Goal: Task Accomplishment & Management: Complete application form

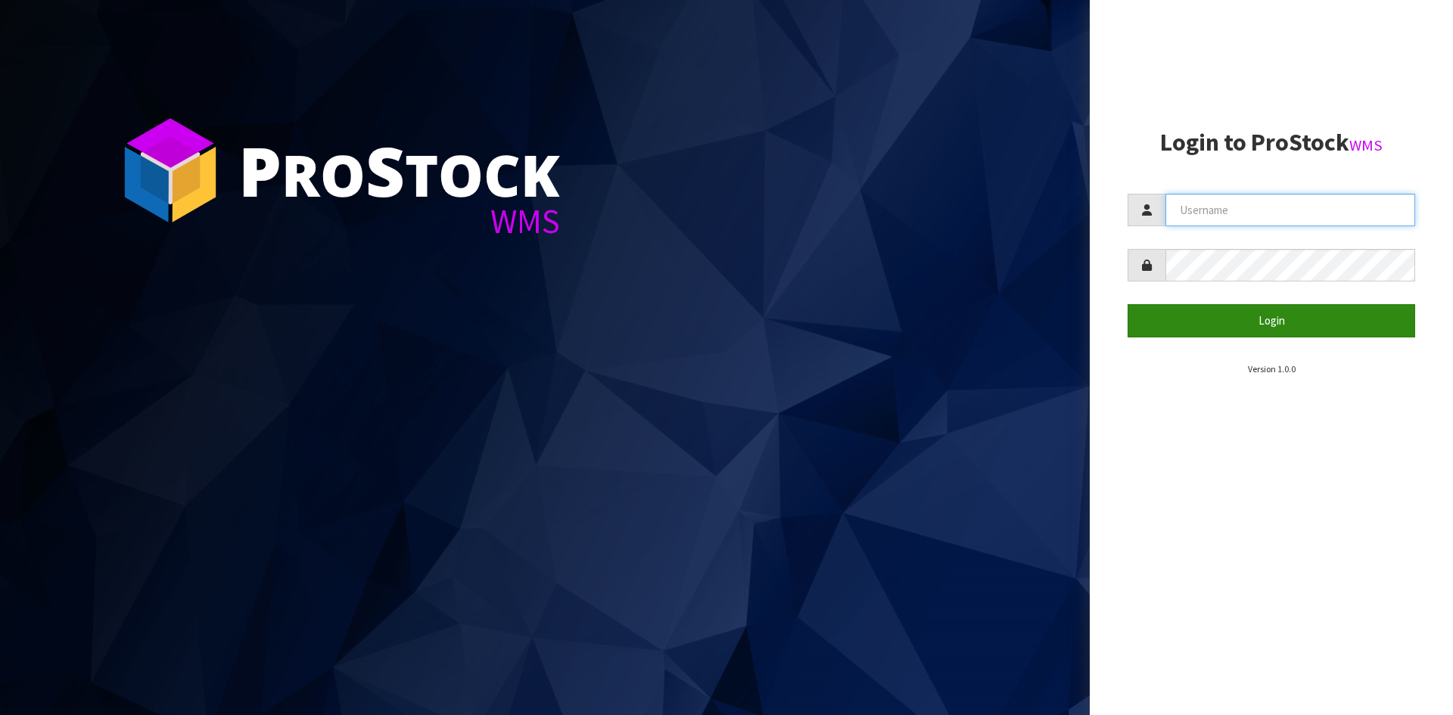
type input "YOURREFORMER"
drag, startPoint x: 1264, startPoint y: 323, endPoint x: 1405, endPoint y: 329, distance: 141.7
click at [1264, 323] on button "Login" at bounding box center [1272, 320] width 288 height 33
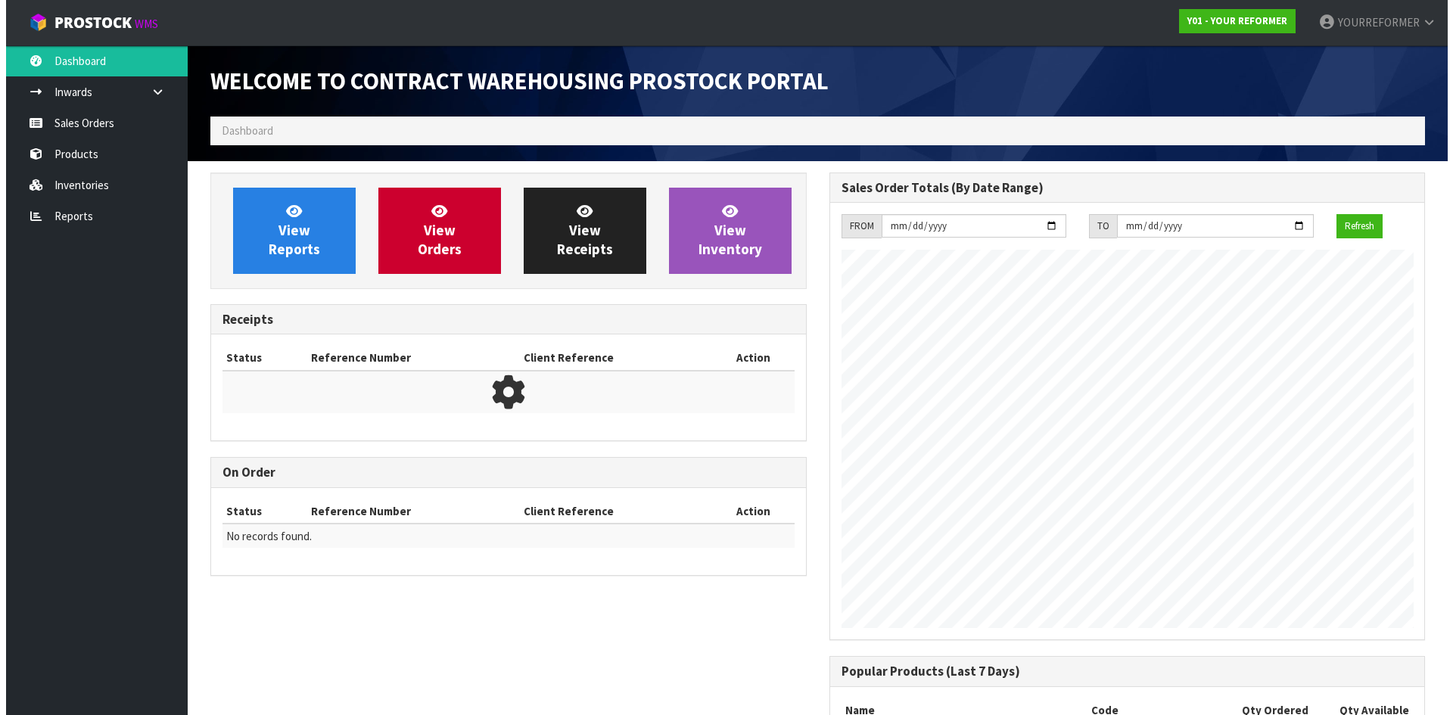
scroll to position [839, 618]
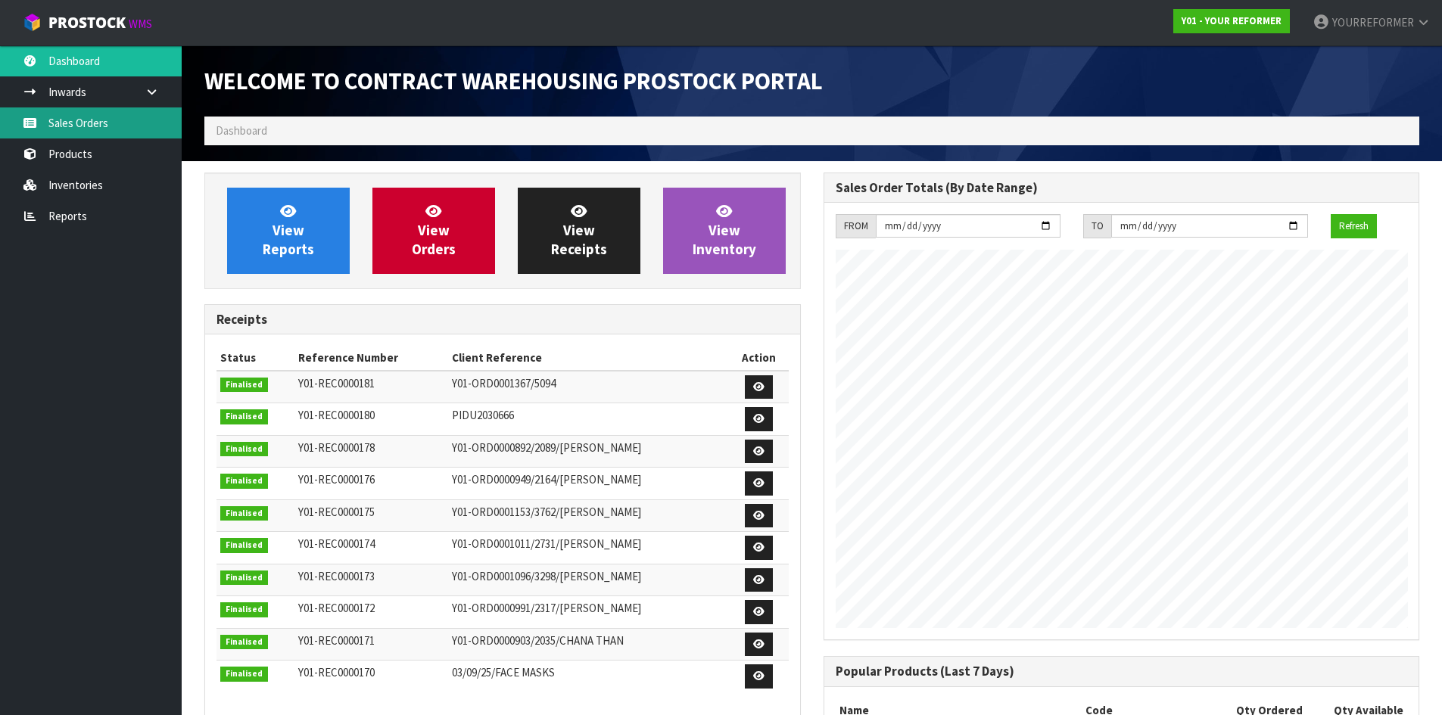
click at [152, 124] on link "Sales Orders" at bounding box center [91, 122] width 182 height 31
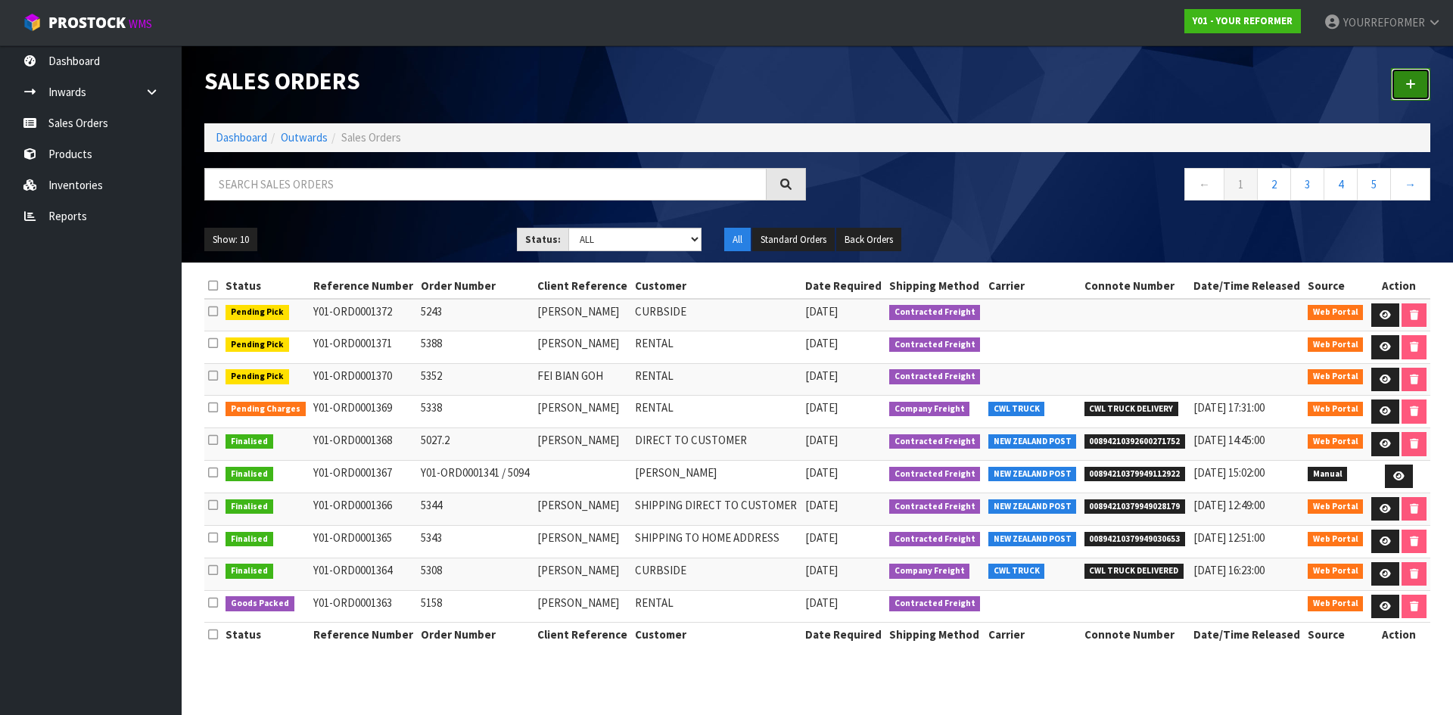
click at [1414, 91] on link at bounding box center [1410, 84] width 39 height 33
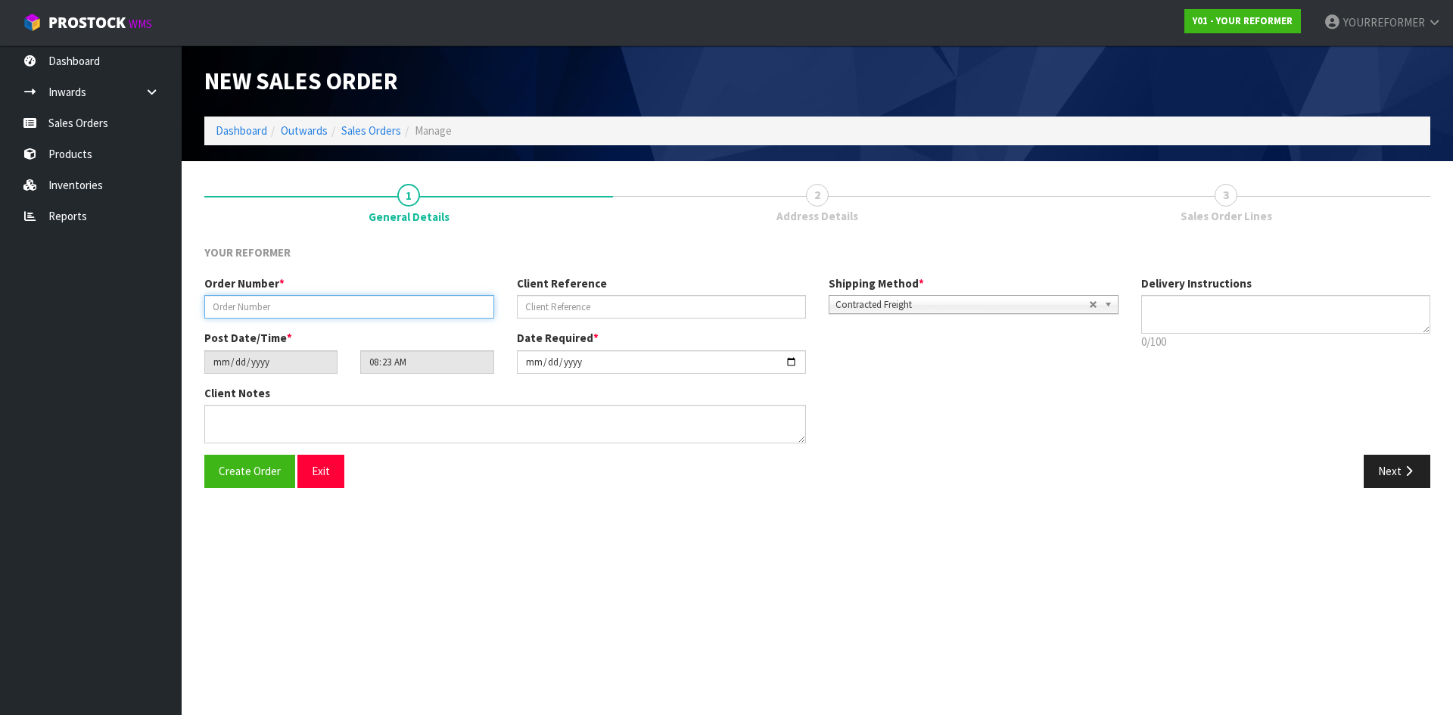
click at [264, 310] on input "text" at bounding box center [349, 306] width 290 height 23
paste input "5420"
type input "5420"
click at [603, 308] on input "text" at bounding box center [662, 306] width 290 height 23
click at [602, 301] on input "text" at bounding box center [662, 306] width 290 height 23
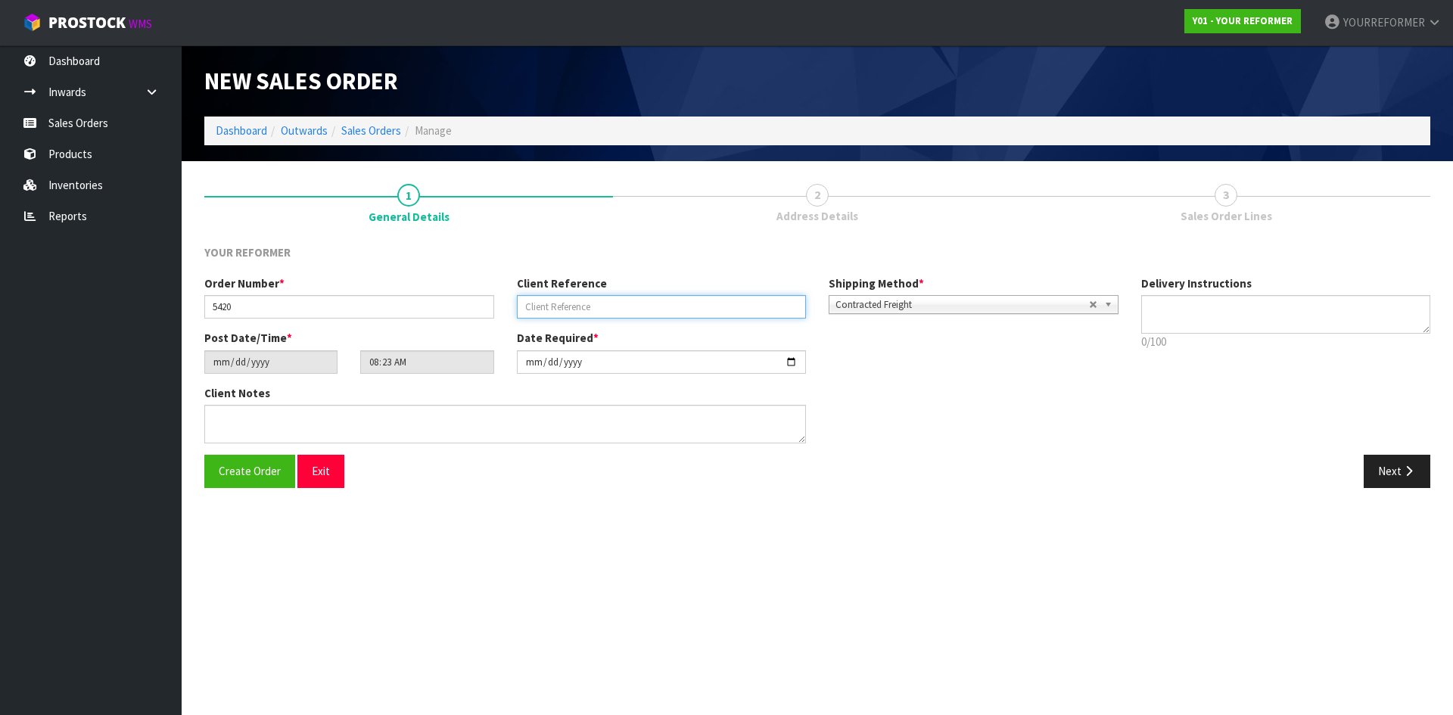
paste input "[PERSON_NAME]"
type input "[PERSON_NAME]"
click at [1237, 307] on textarea at bounding box center [1286, 314] width 290 height 39
click at [1209, 326] on textarea at bounding box center [1286, 314] width 290 height 39
paste textarea "+64 21 850 035"
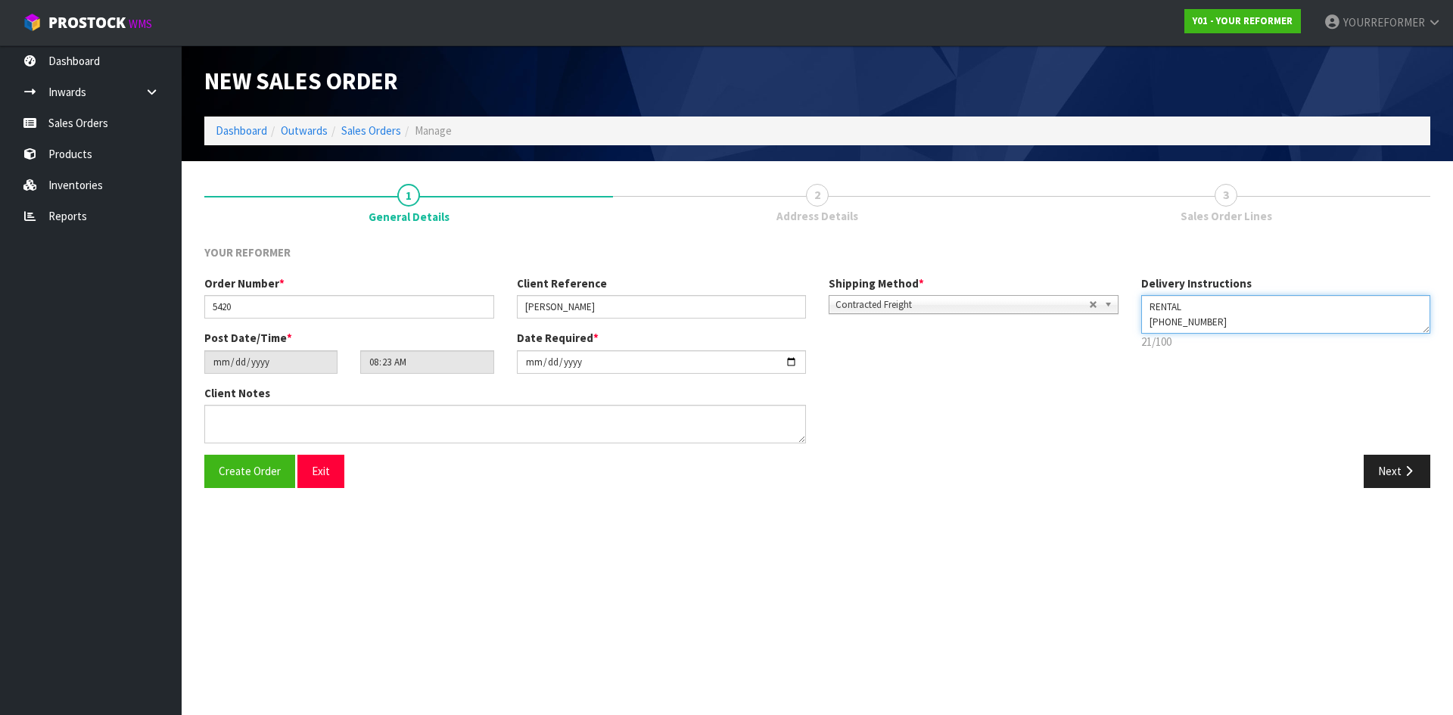
type textarea "RENTAL +64 21 850 035"
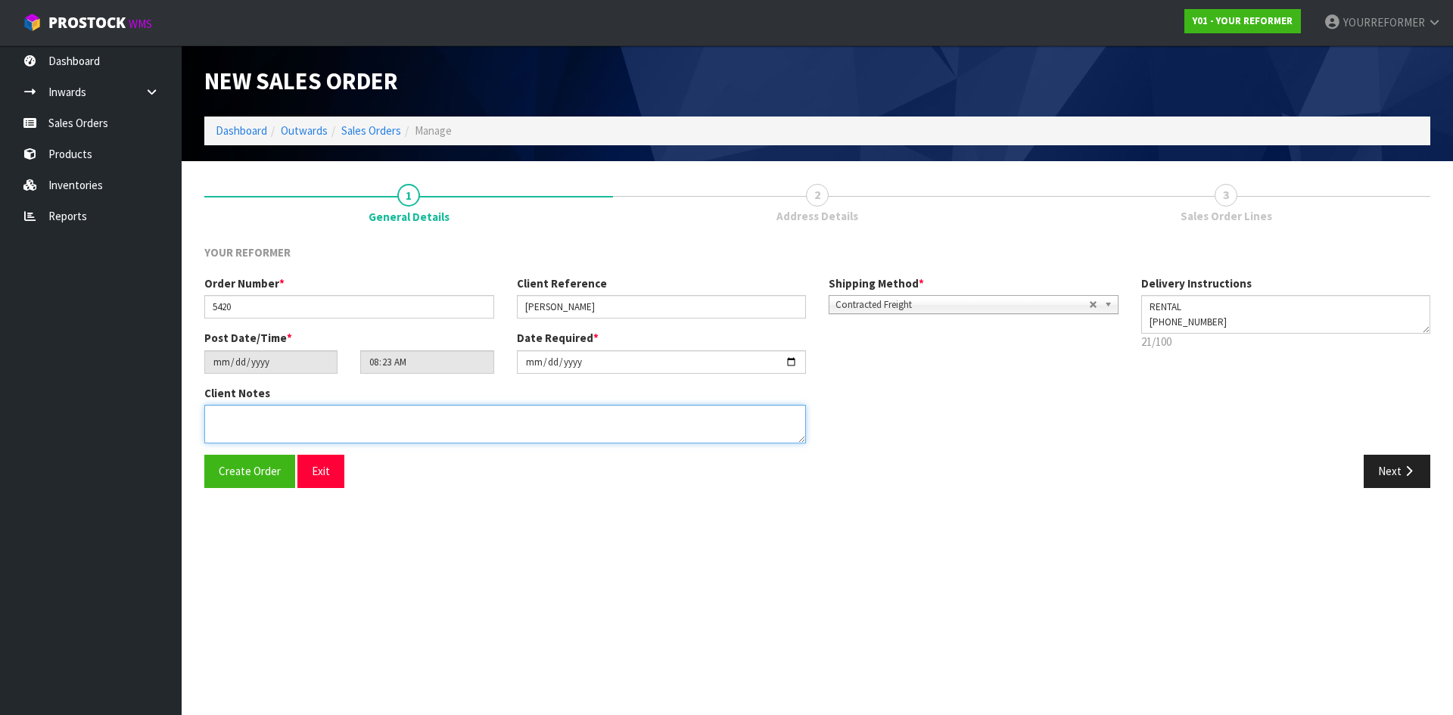
drag, startPoint x: 419, startPoint y: 429, endPoint x: 494, endPoint y: 429, distance: 75.7
click at [419, 429] on textarea at bounding box center [505, 424] width 602 height 39
paste textarea "JUAN DE LA O 57 MAHUHU CRESCENT APARTMENT 107, FRANKLIN BLDG AUK AUCKLAND 1010 …"
type textarea "JUAN DE LA O 57 MAHUHU CRESCENT APARTMENT 107, FRANKLIN BLDG AUK AUCKLAND 1010 …"
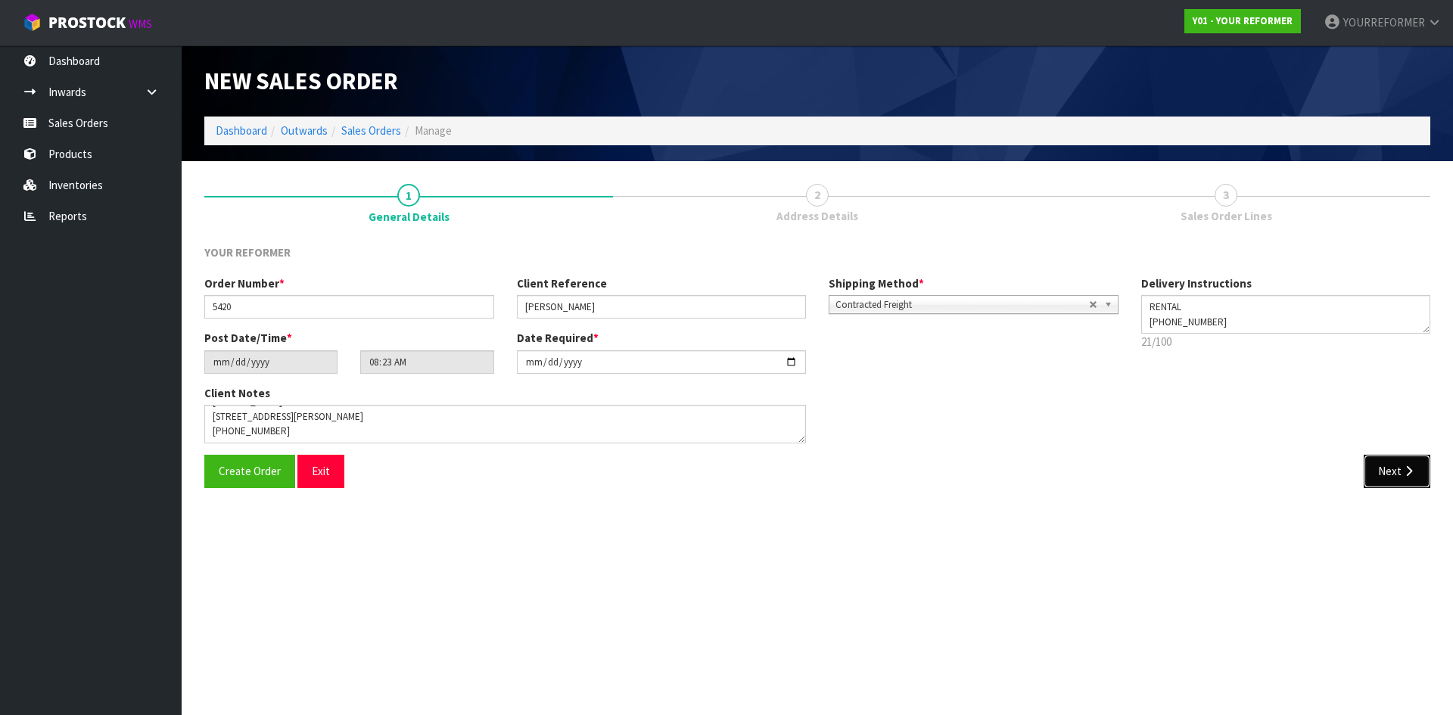
click at [1397, 477] on button "Next" at bounding box center [1397, 471] width 67 height 33
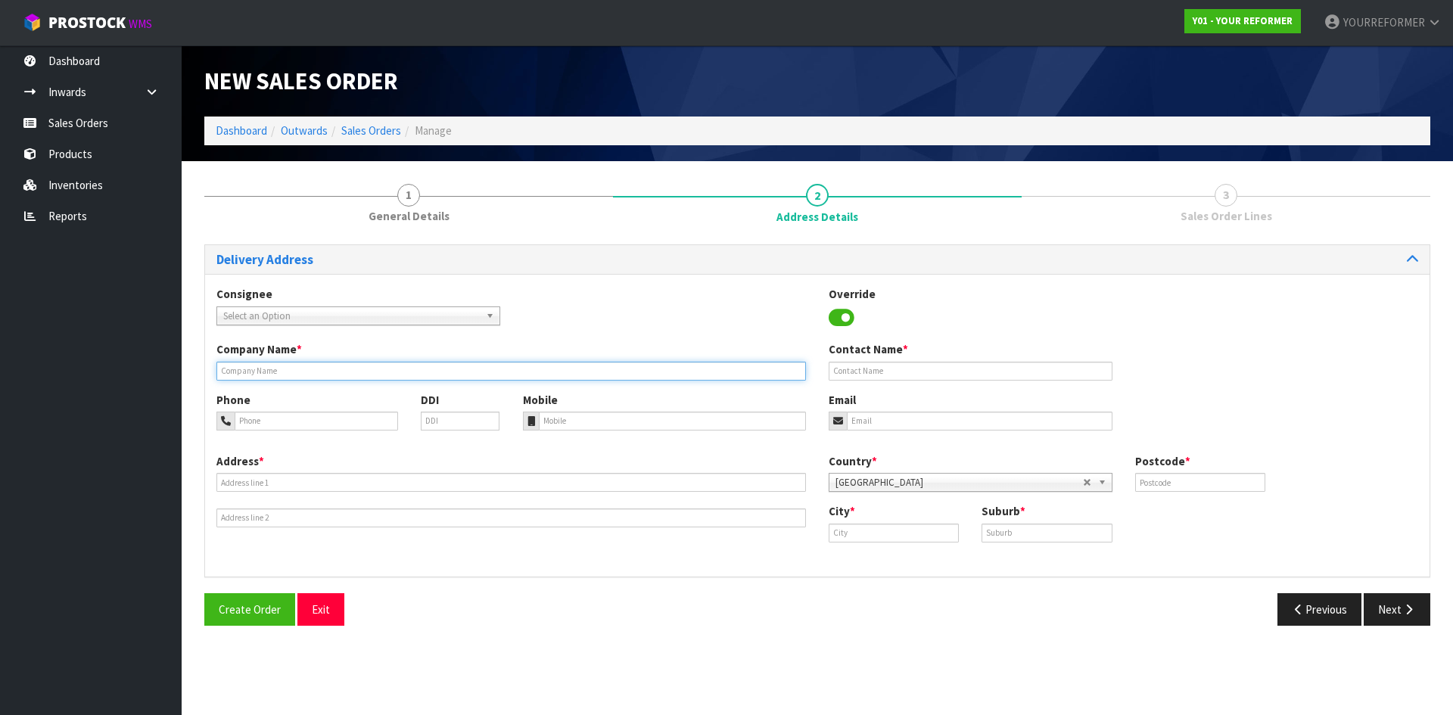
drag, startPoint x: 292, startPoint y: 371, endPoint x: 331, endPoint y: 372, distance: 39.4
click at [292, 372] on input "text" at bounding box center [511, 371] width 590 height 19
type input "RENTAL"
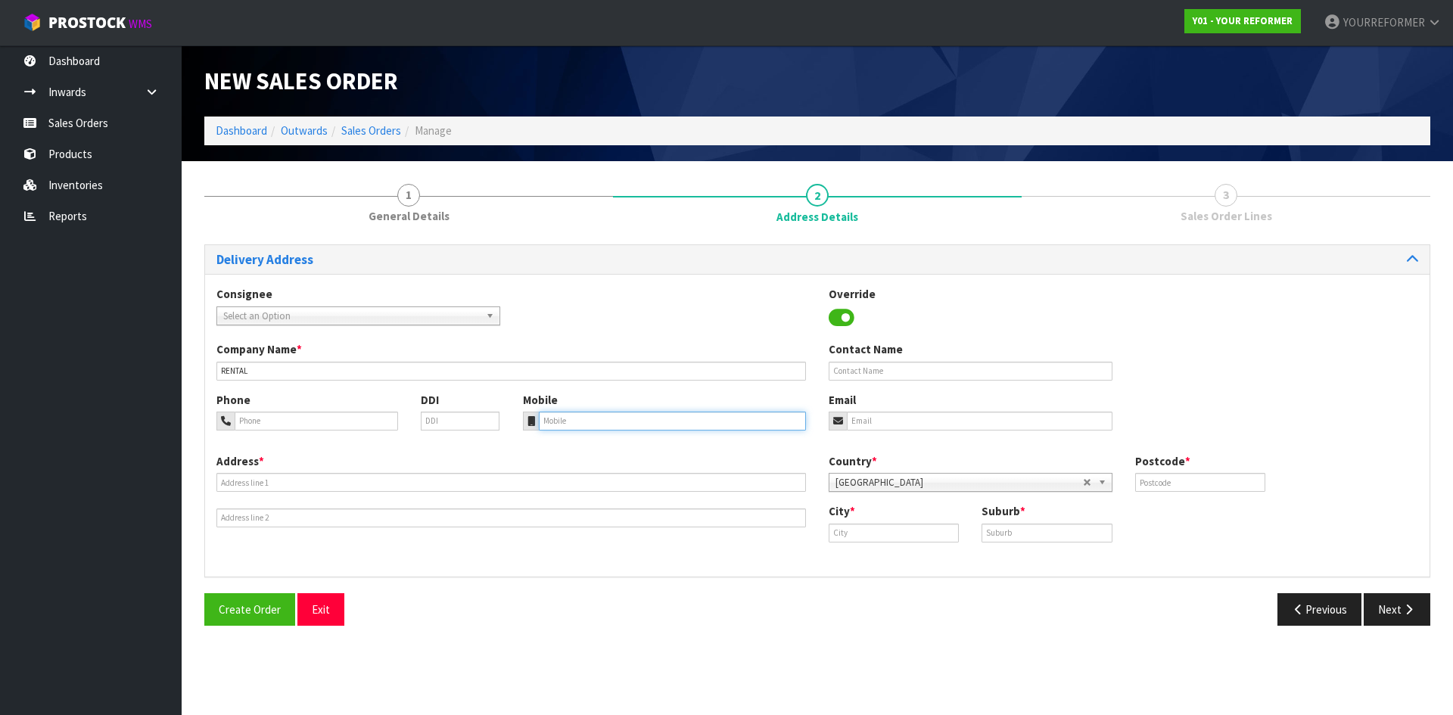
click at [591, 419] on input "tel" at bounding box center [673, 421] width 268 height 19
paste input "+64 21 850 035"
type input "+64 21 850 035"
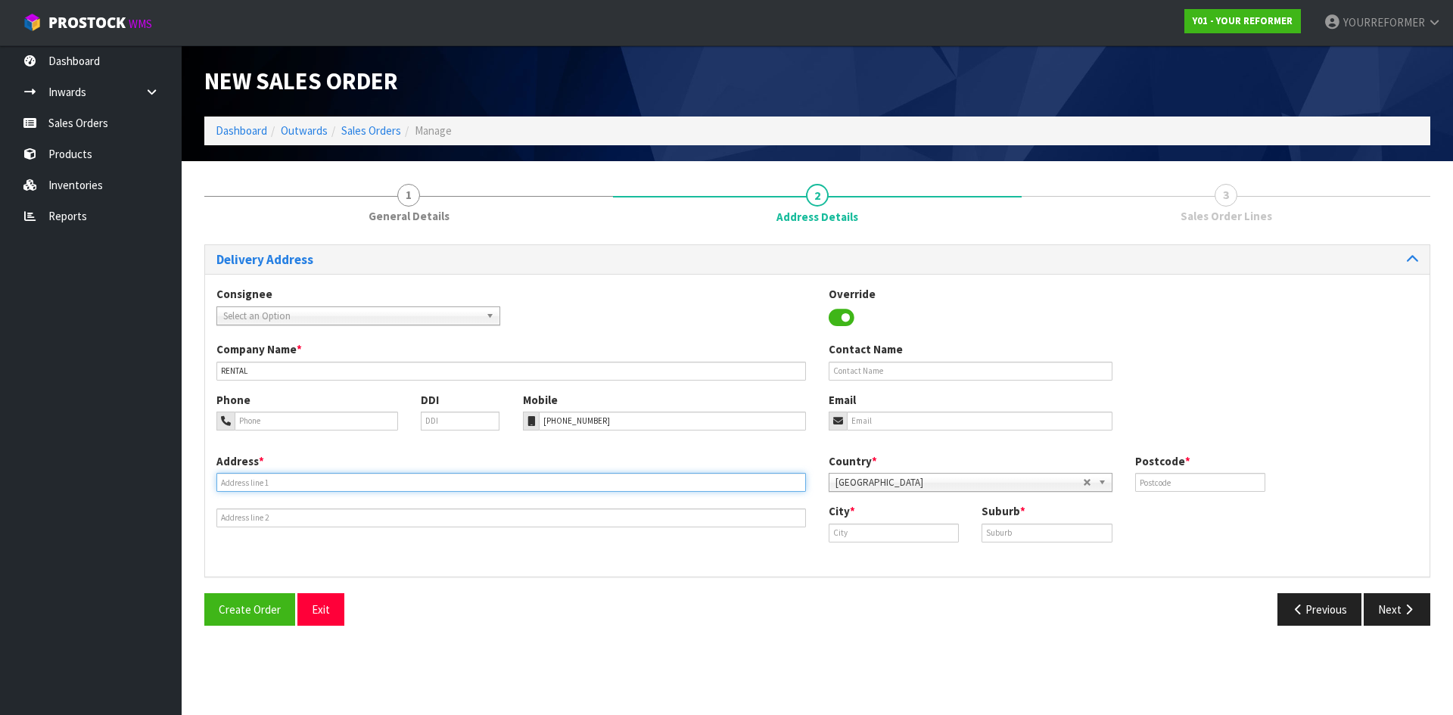
drag, startPoint x: 257, startPoint y: 484, endPoint x: 373, endPoint y: 492, distance: 116.8
click at [257, 484] on input "text" at bounding box center [511, 482] width 590 height 19
paste input "57 MAHUHU CRESCENT APARTMENT 107, FRANKLIN BLDG AUK AUCKLAND 1010 NEW ZEALAND"
type input "57 MAHUHU CRESCENT APARTMENT 107, FRANKLIN BLDG AUK AUCKLAND 1010 NEW ZEALAND"
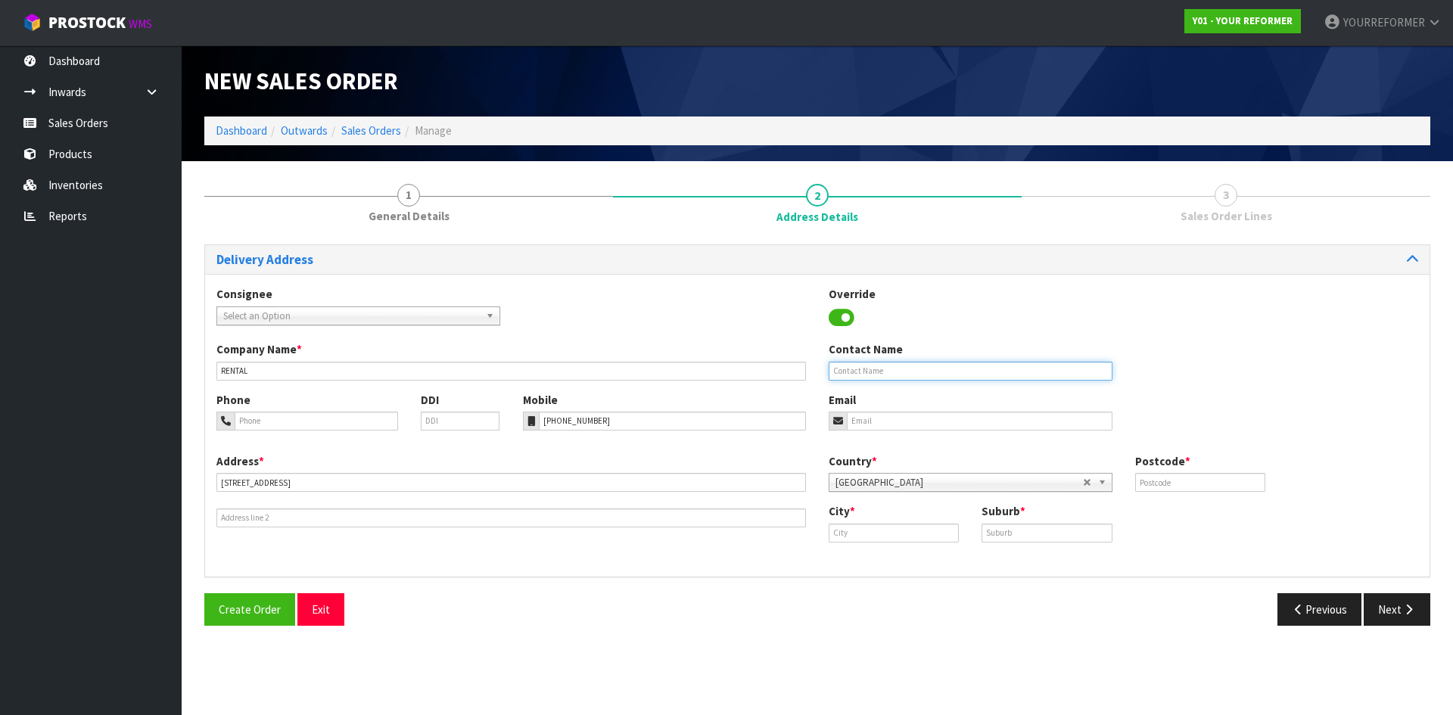
drag, startPoint x: 839, startPoint y: 370, endPoint x: 615, endPoint y: 392, distance: 224.3
click at [838, 370] on input "text" at bounding box center [971, 371] width 284 height 19
click at [891, 372] on input "text" at bounding box center [971, 371] width 284 height 19
paste input "[PERSON_NAME]"
type input "[PERSON_NAME]"
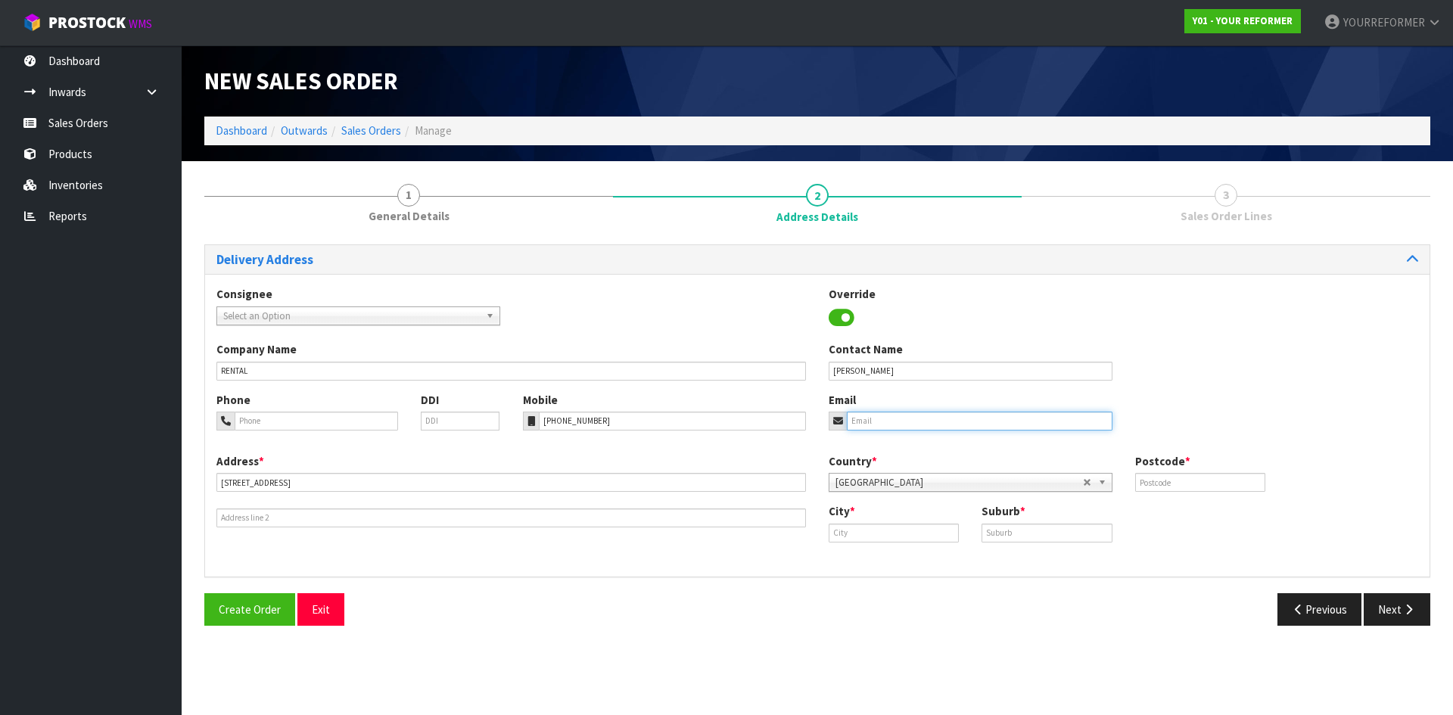
click at [860, 426] on input "email" at bounding box center [980, 421] width 266 height 19
drag, startPoint x: 926, startPoint y: 415, endPoint x: 991, endPoint y: 428, distance: 67.2
click at [926, 415] on input "email" at bounding box center [980, 421] width 266 height 19
paste input "juandlo80@gmail.com"
type input "juandlo80@gmail.com"
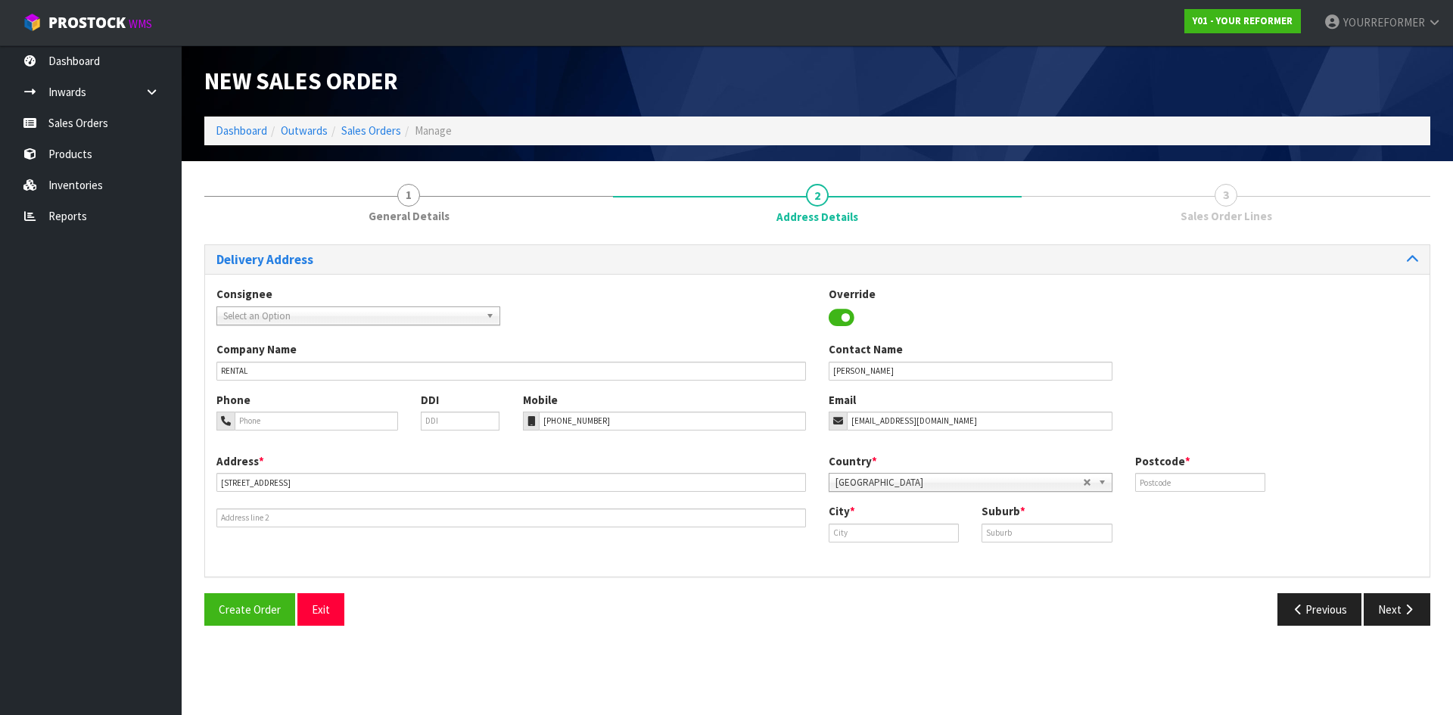
drag, startPoint x: 1197, startPoint y: 471, endPoint x: 884, endPoint y: 484, distance: 313.6
click at [1197, 471] on div "Postcode *" at bounding box center [1200, 472] width 153 height 39
click at [1190, 477] on input "text" at bounding box center [1200, 482] width 130 height 19
paste input "1010"
type input "1010"
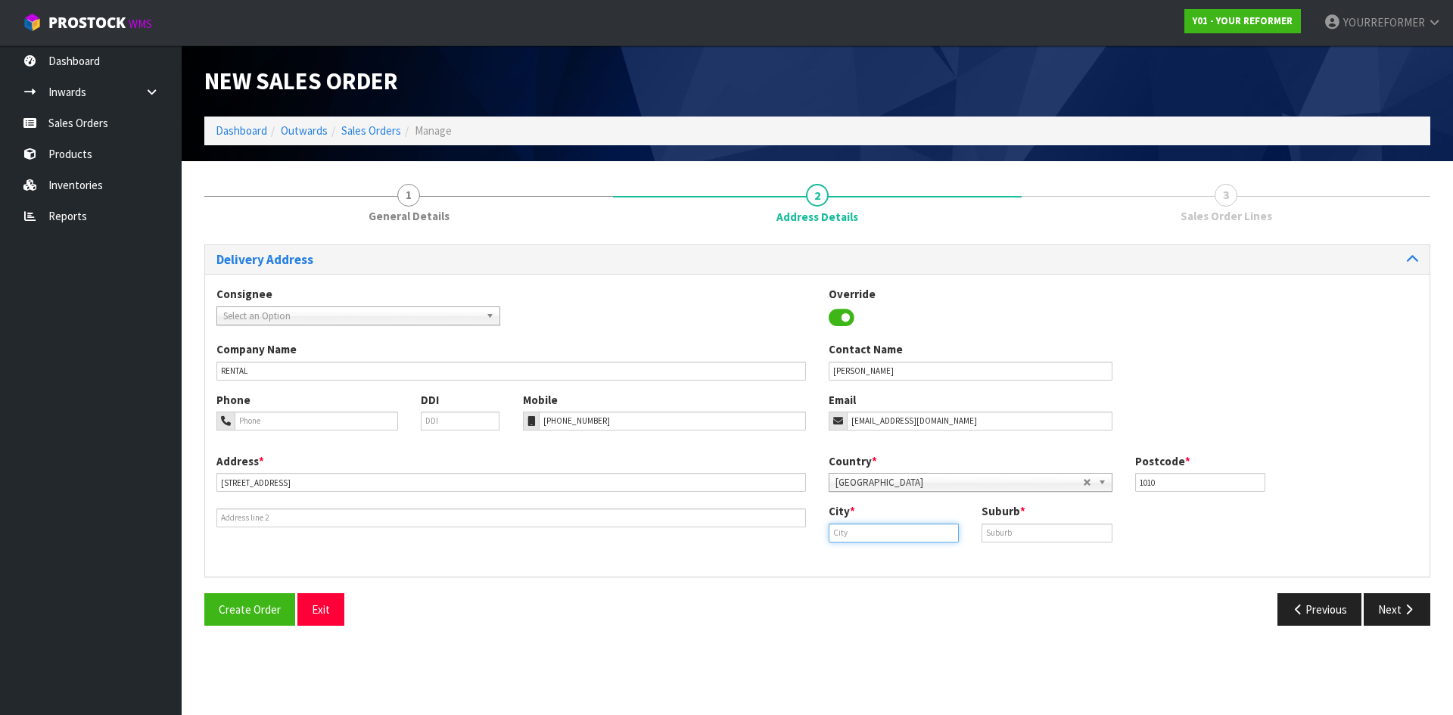
click at [885, 537] on input "text" at bounding box center [894, 533] width 130 height 19
click at [870, 566] on link "[GEOGRAPHIC_DATA]" at bounding box center [899, 559] width 140 height 20
type input "[GEOGRAPHIC_DATA]"
click at [1057, 527] on input "text" at bounding box center [1047, 533] width 130 height 19
paste input "[GEOGRAPHIC_DATA]"
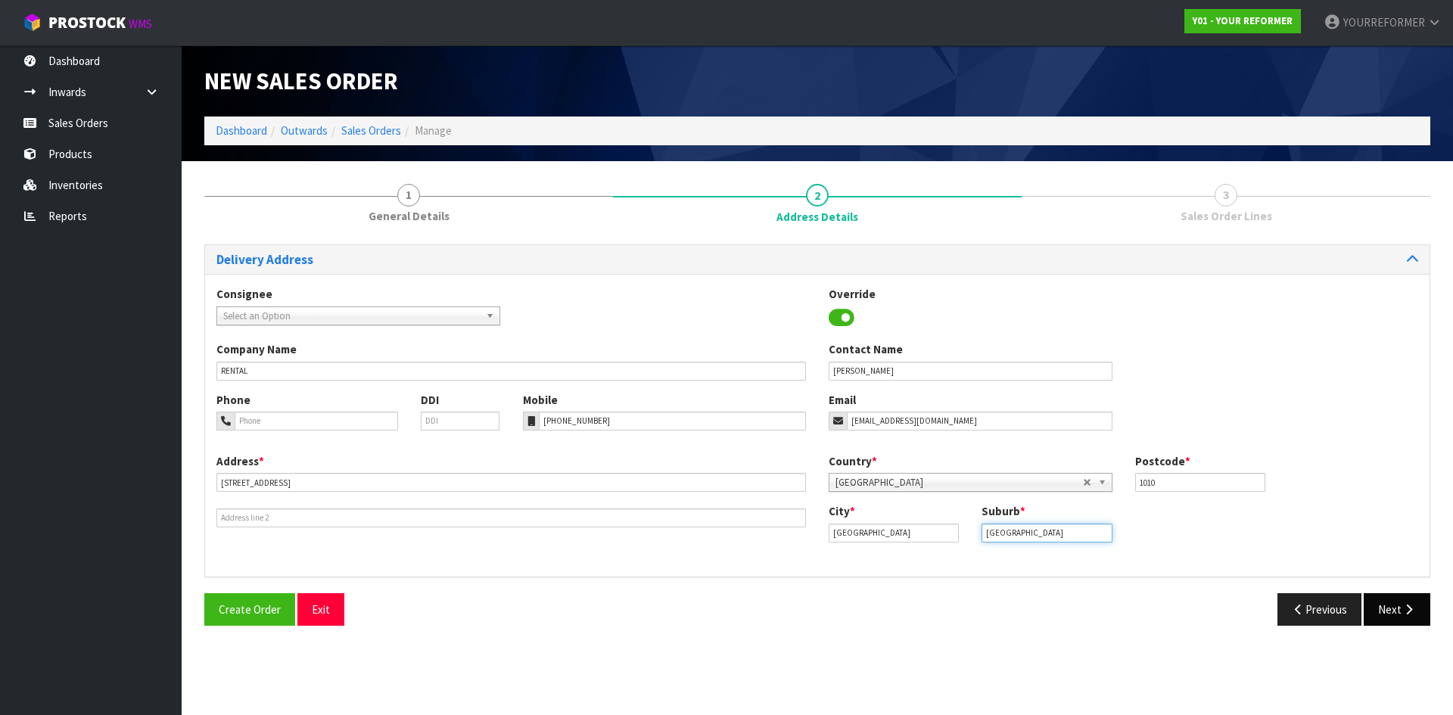
type input "[GEOGRAPHIC_DATA]"
click at [1421, 610] on button "Next" at bounding box center [1397, 609] width 67 height 33
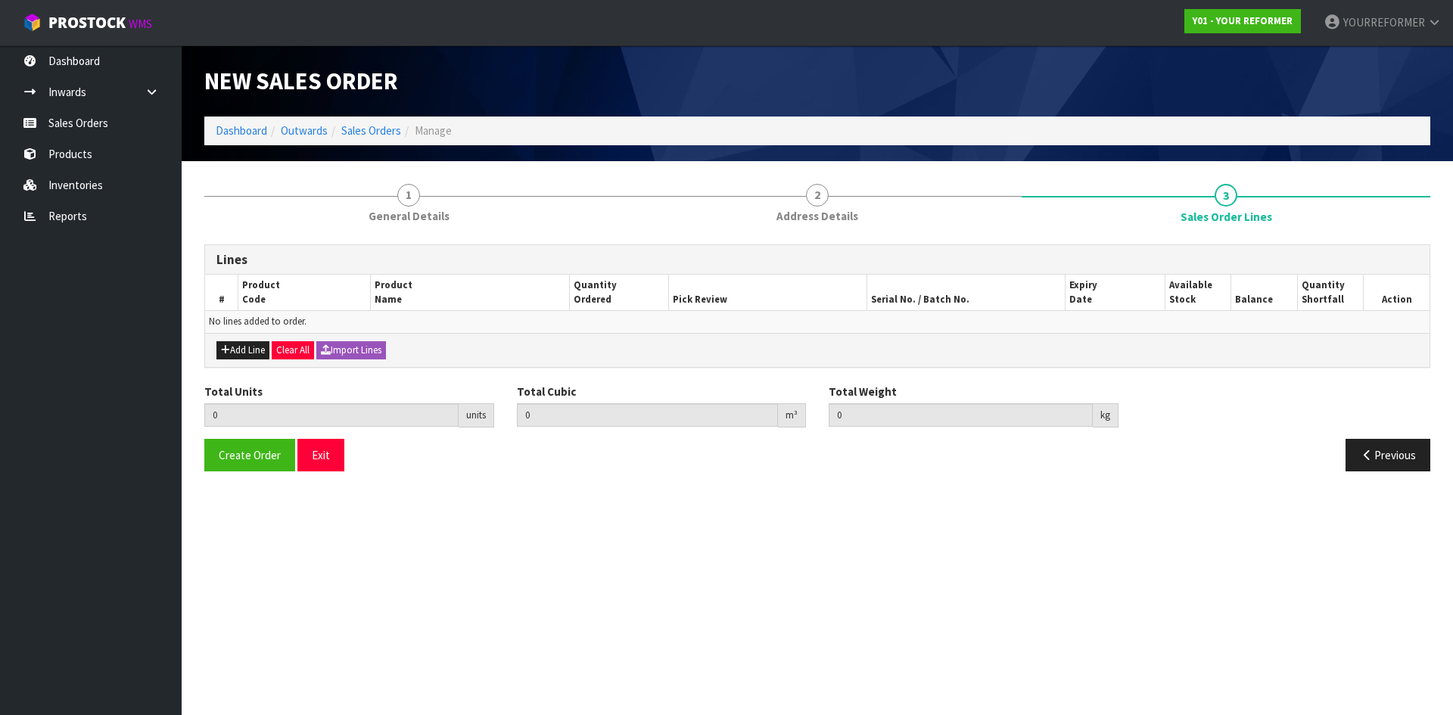
click at [233, 338] on div "Add Line Clear All Import Lines" at bounding box center [817, 350] width 1225 height 34
click at [239, 341] on div "Add Line Clear All Import Lines" at bounding box center [817, 350] width 1225 height 34
click at [266, 361] on div "Add Line Clear All Import Lines" at bounding box center [817, 350] width 1225 height 34
click at [258, 358] on button "Add Line" at bounding box center [242, 350] width 53 height 18
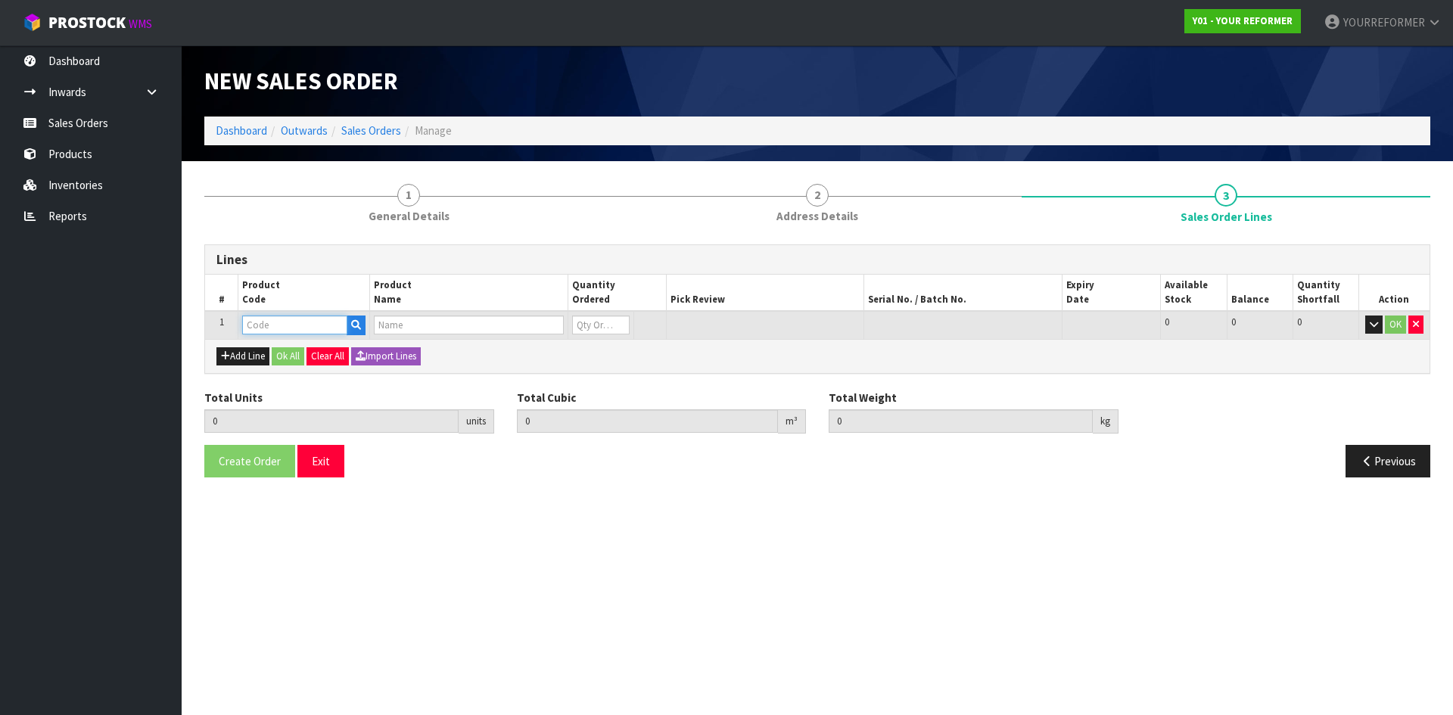
click at [345, 328] on input "text" at bounding box center [294, 325] width 105 height 19
click at [350, 325] on button "button" at bounding box center [356, 326] width 19 height 20
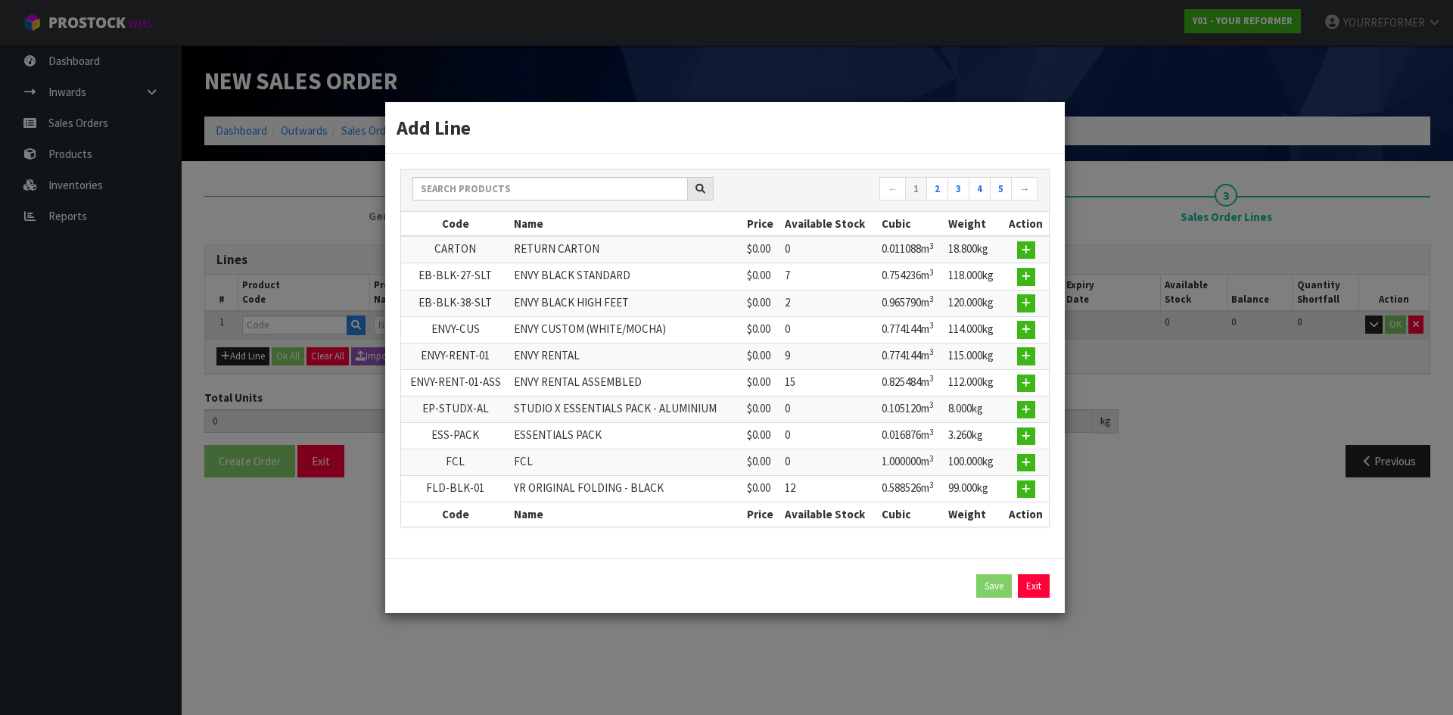
click at [475, 174] on div "← 1 2 3 4 5 →" at bounding box center [725, 191] width 648 height 42
click at [469, 192] on input "text" at bounding box center [549, 188] width 275 height 23
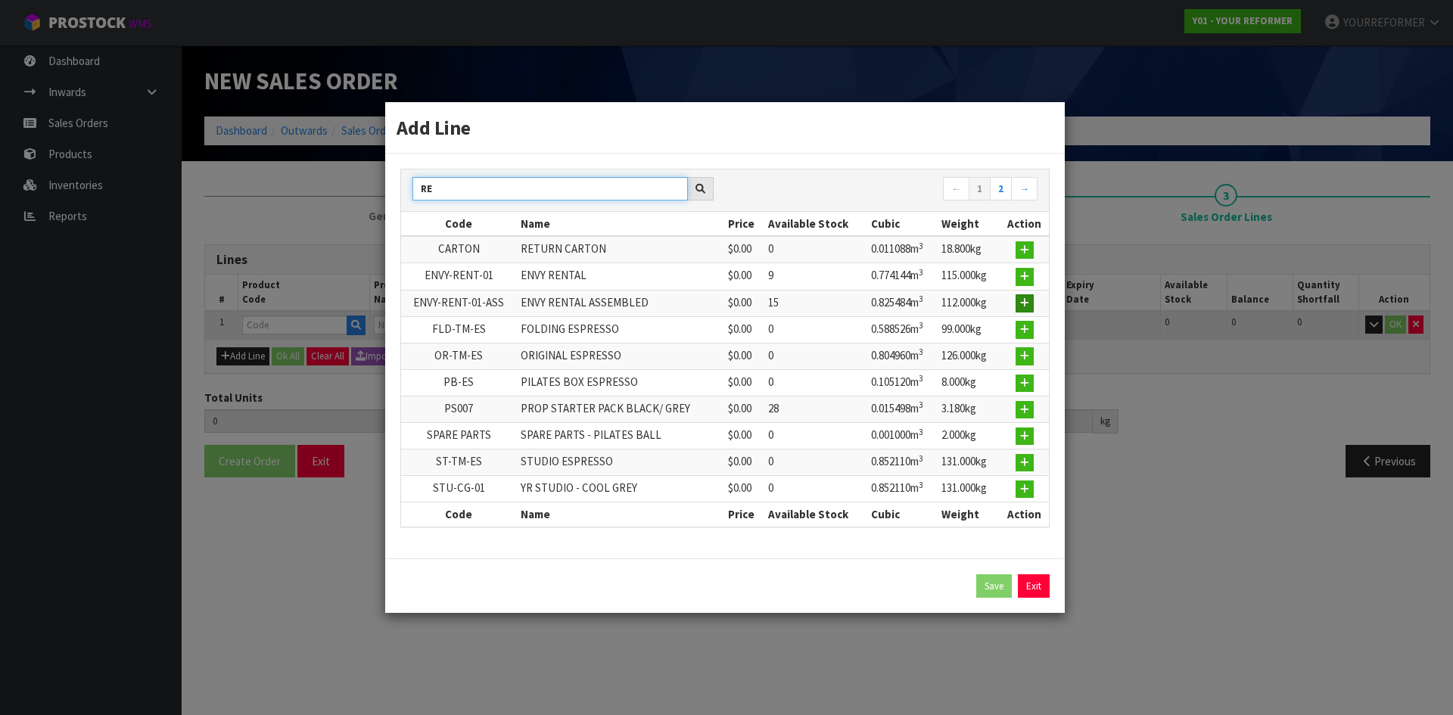
type input "RE"
click at [1031, 305] on button "button" at bounding box center [1025, 303] width 18 height 18
type input "0.000000"
type input "0.000"
type input "ENVY-RENT-01-ASS"
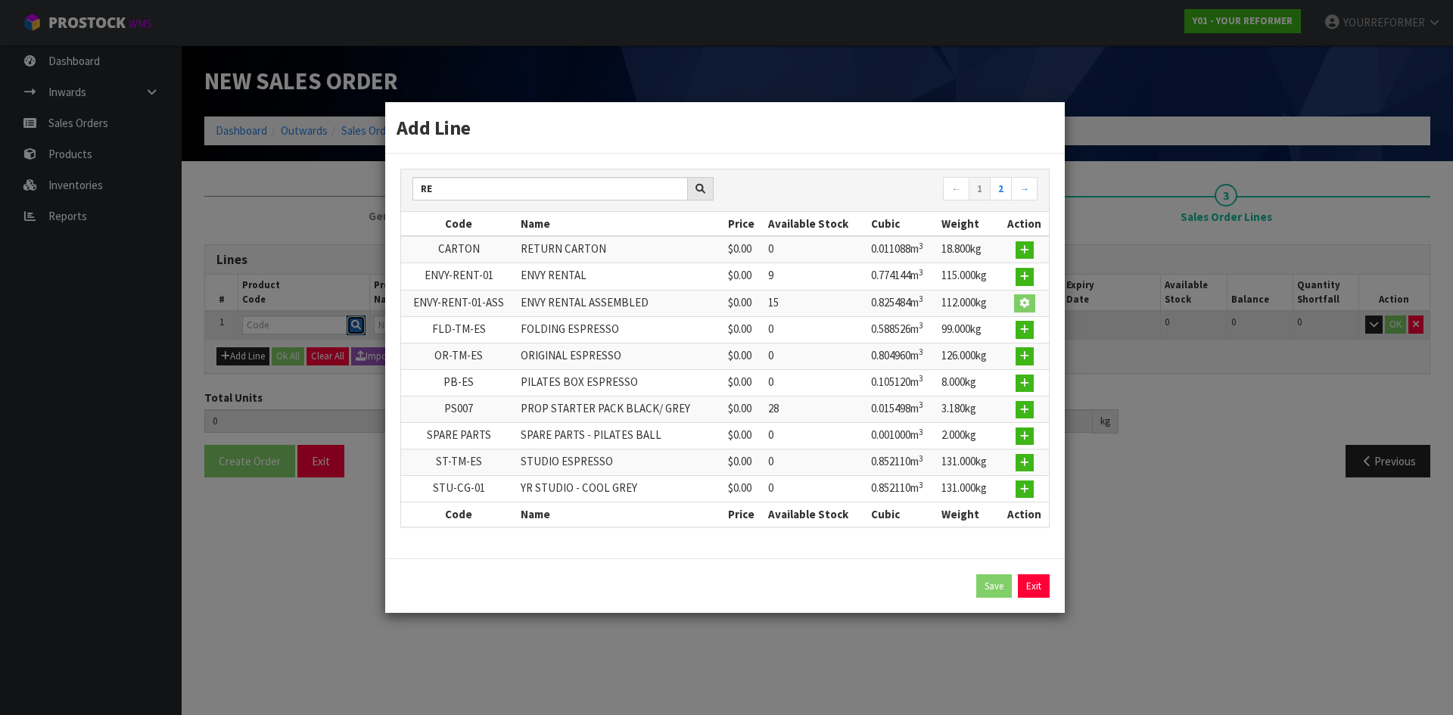
type input "ENVY RENTAL ASSEMBLED"
type input "0"
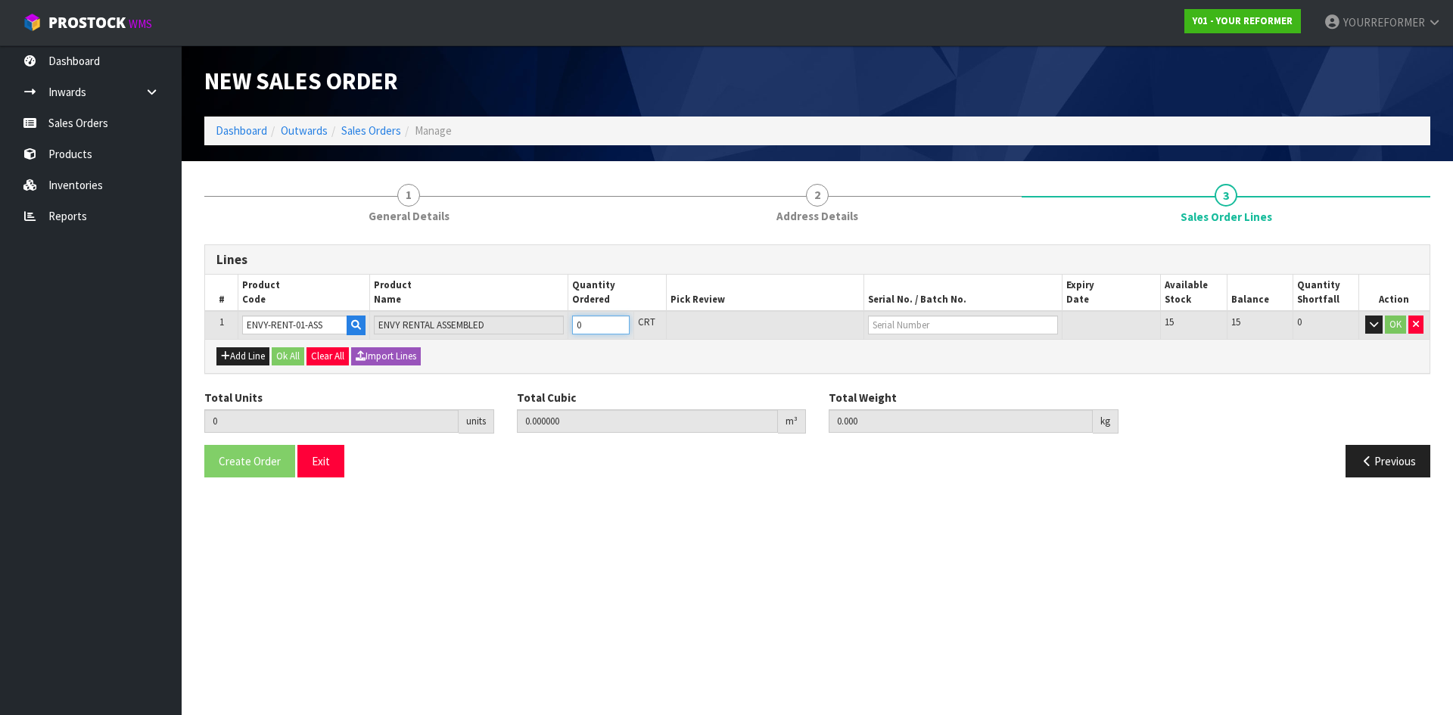
type input "1"
type input "0.825484"
type input "112"
type input "1"
click at [619, 321] on input "1" at bounding box center [601, 325] width 58 height 19
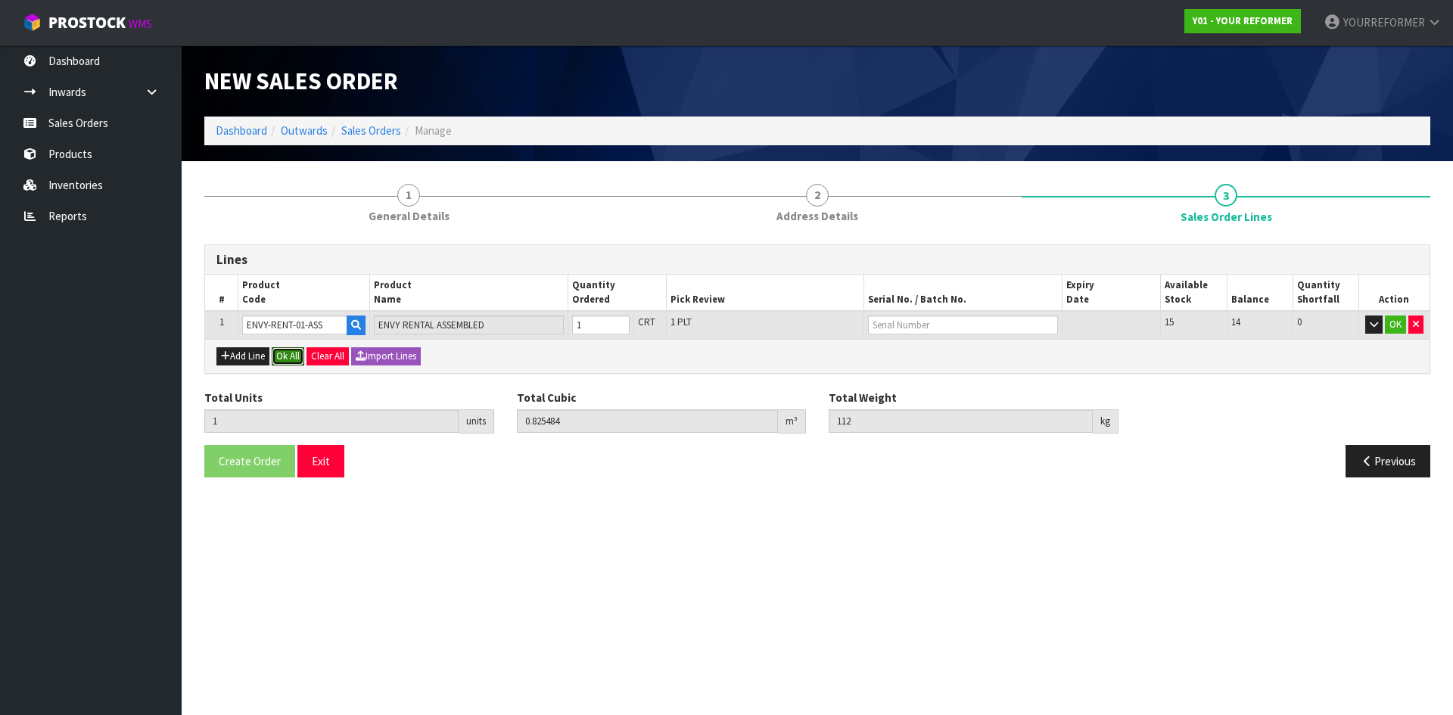
click at [291, 356] on button "Ok All" at bounding box center [288, 356] width 33 height 18
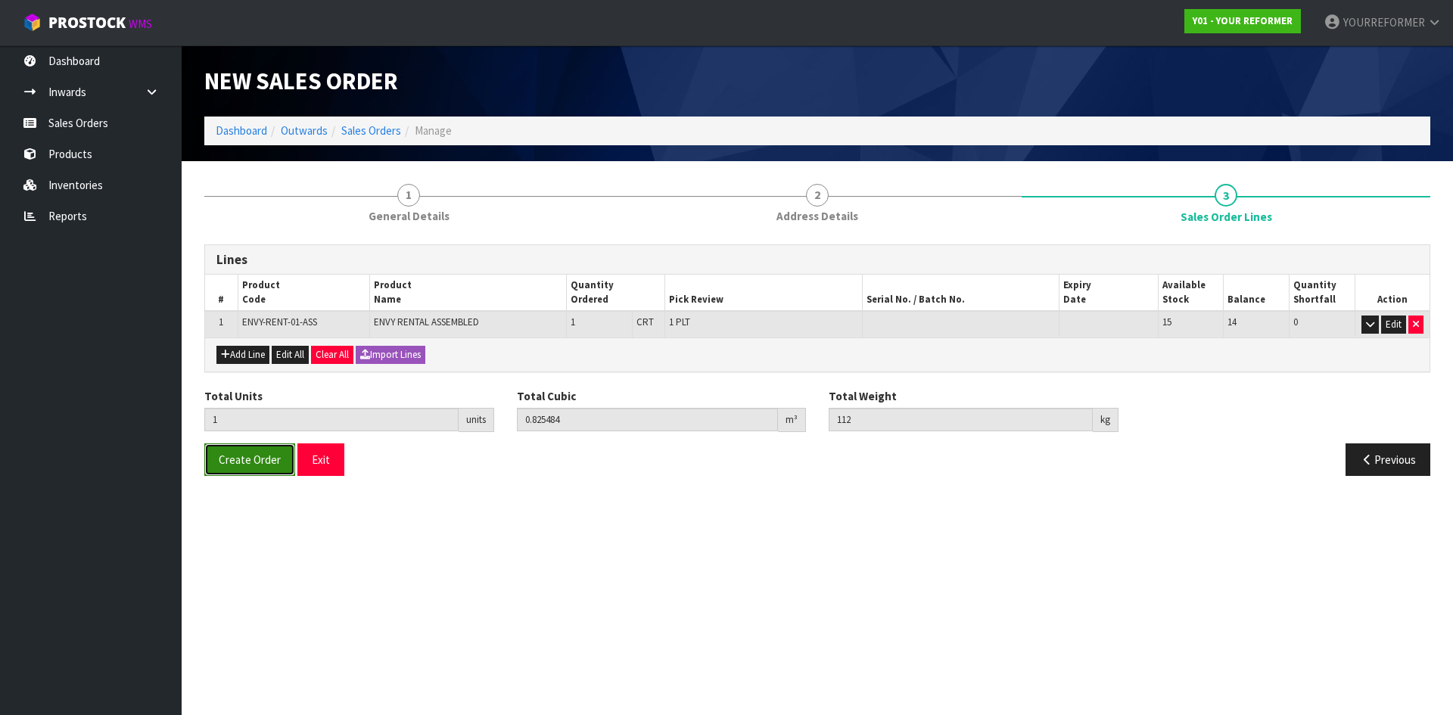
click at [263, 459] on span "Create Order" at bounding box center [250, 460] width 62 height 14
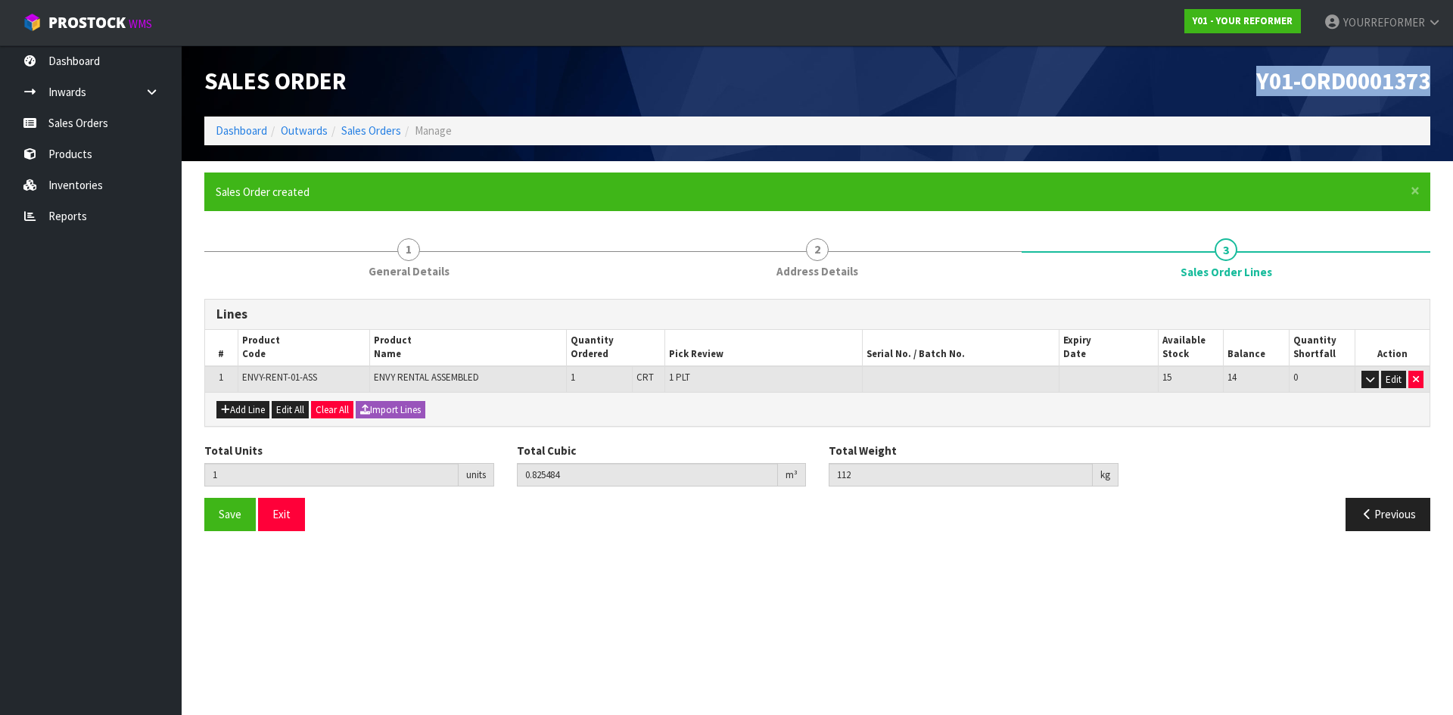
drag, startPoint x: 1433, startPoint y: 91, endPoint x: 1052, endPoint y: 93, distance: 381.4
click at [1052, 94] on div "Y01-ORD0001373" at bounding box center [1129, 80] width 624 height 71
copy span "Y01-ORD0001373"
click at [89, 120] on link "Sales Orders" at bounding box center [91, 122] width 182 height 31
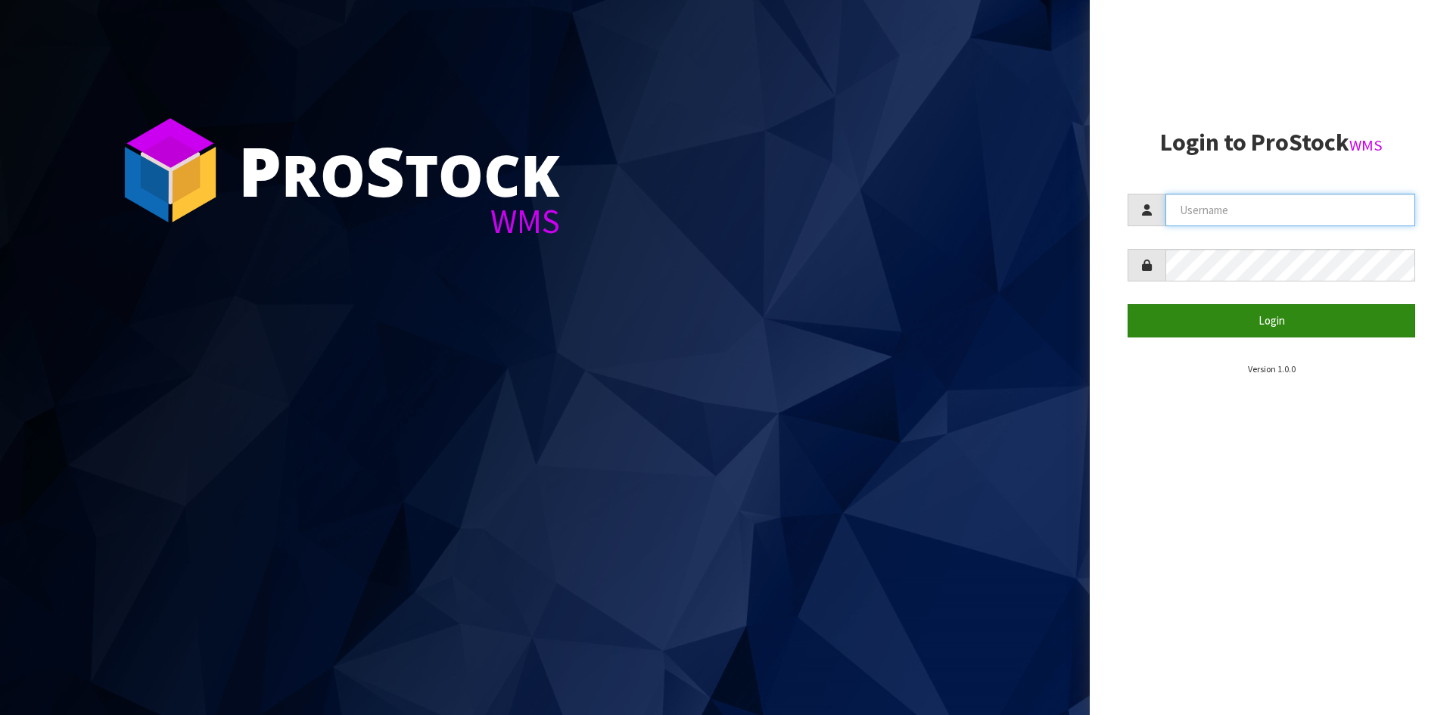
type input "YOURREFORMER"
click at [1234, 331] on button "Login" at bounding box center [1272, 320] width 288 height 33
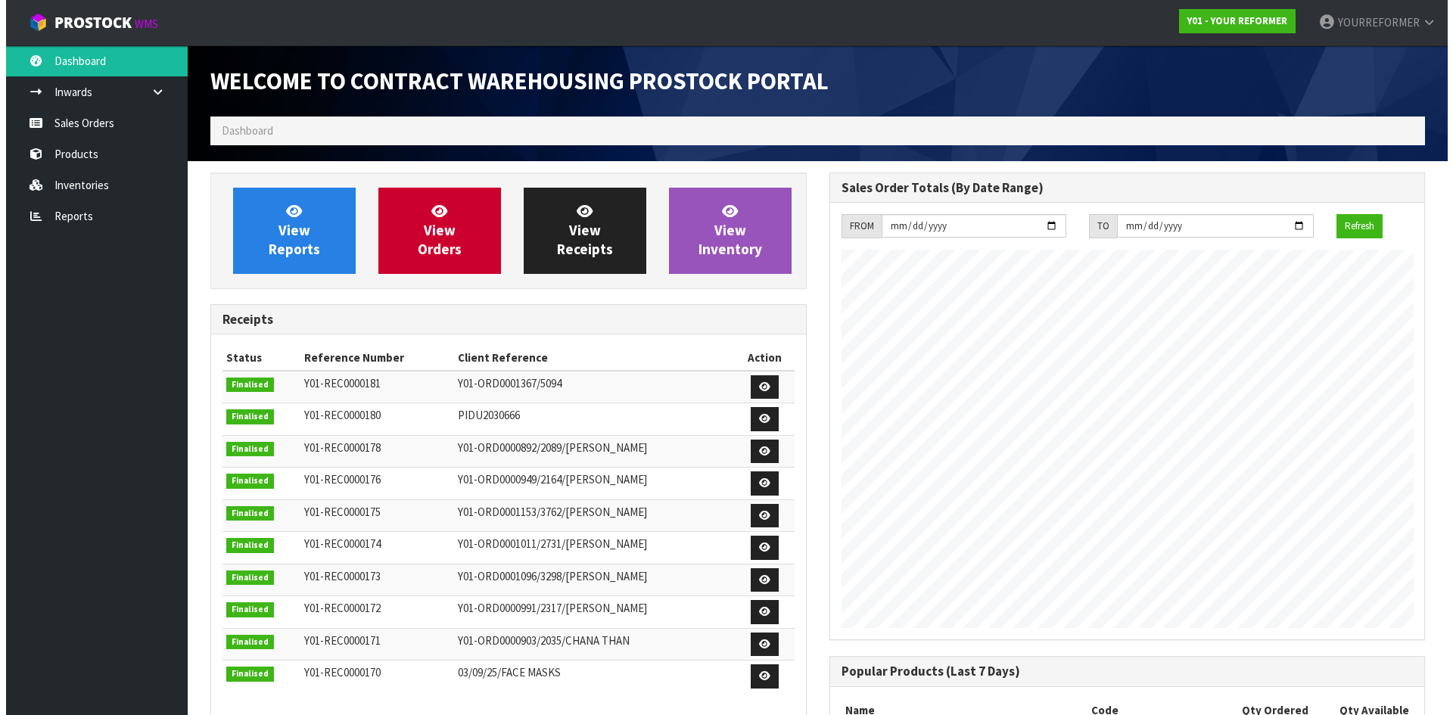
scroll to position [839, 618]
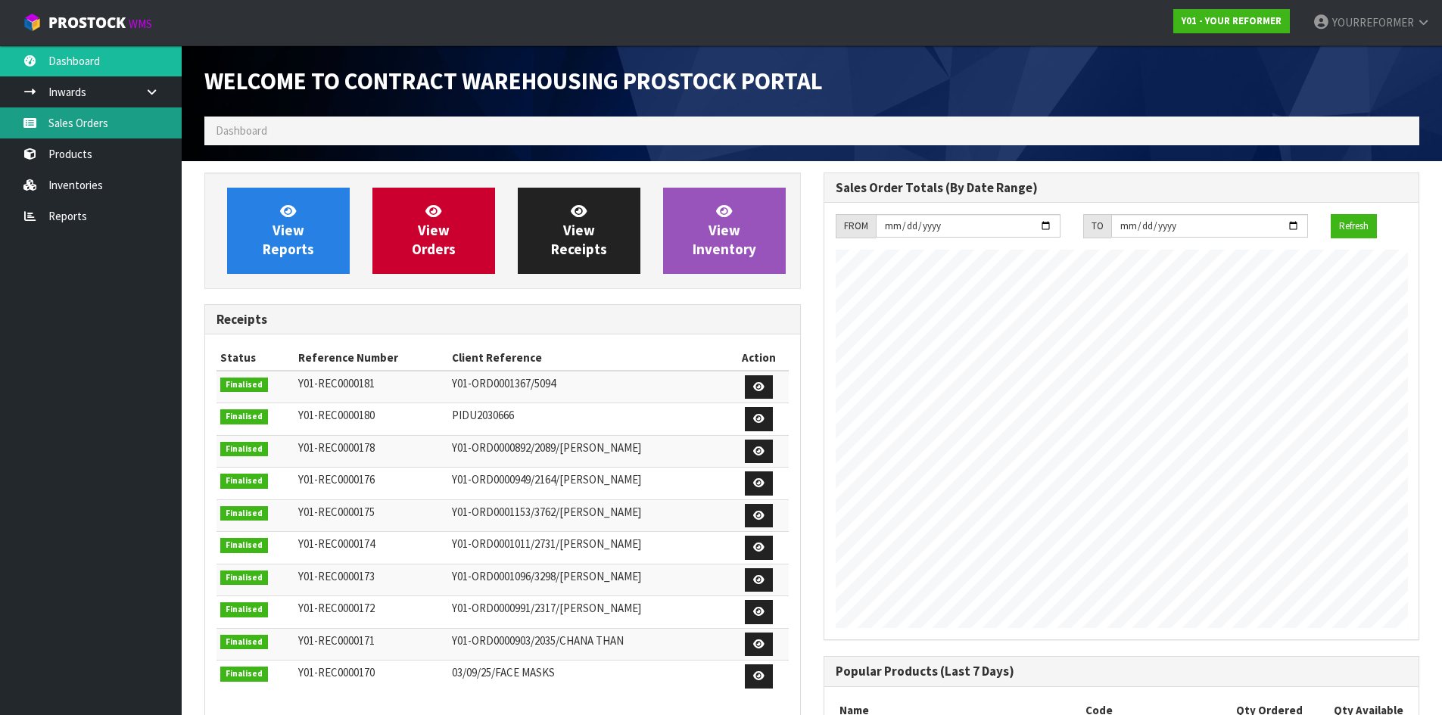
drag, startPoint x: 66, startPoint y: 121, endPoint x: 347, endPoint y: 157, distance: 283.1
click at [66, 122] on link "Sales Orders" at bounding box center [91, 122] width 182 height 31
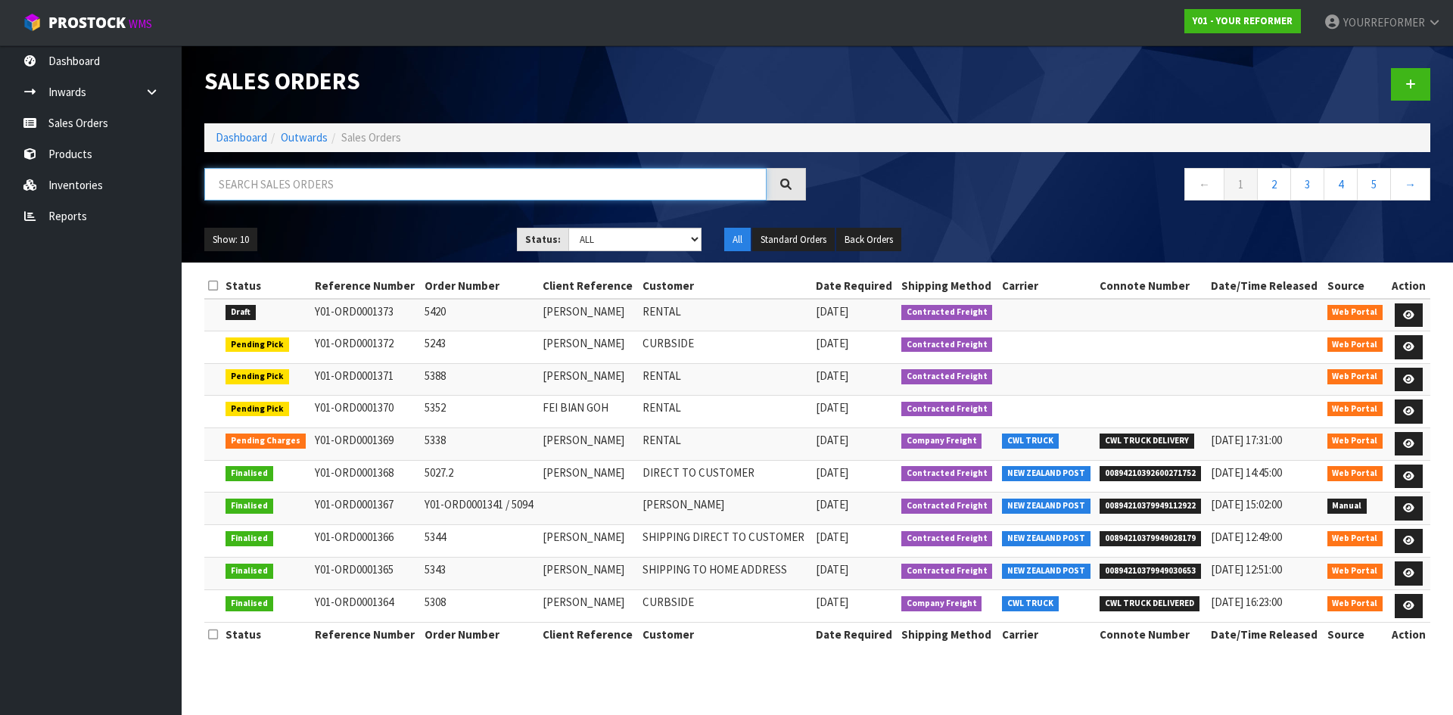
click at [266, 189] on input "text" at bounding box center [485, 184] width 562 height 33
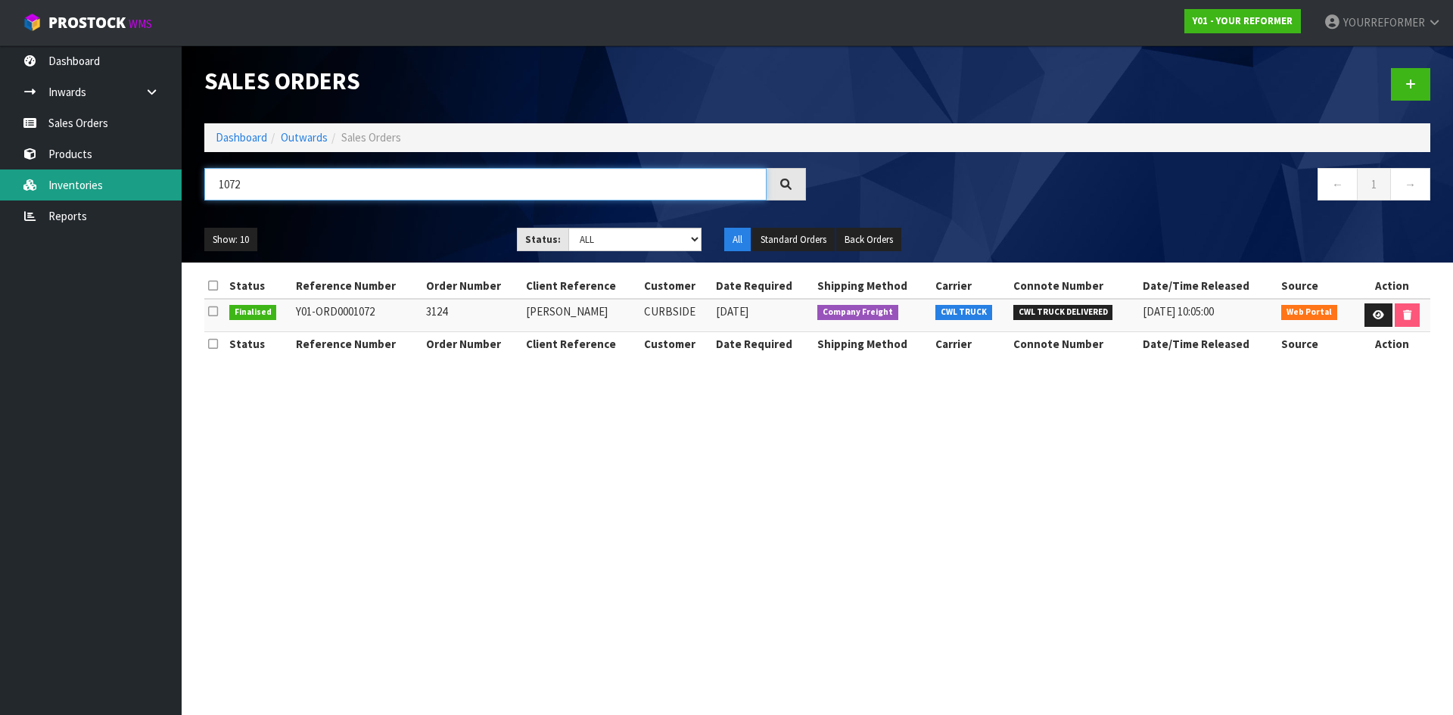
drag, startPoint x: 230, startPoint y: 193, endPoint x: 176, endPoint y: 194, distance: 53.8
click at [176, 194] on body "Toggle navigation ProStock WMS Y01 - YOUR REFORMER YOURREFORMER Logout Dashboar…" at bounding box center [726, 357] width 1453 height 715
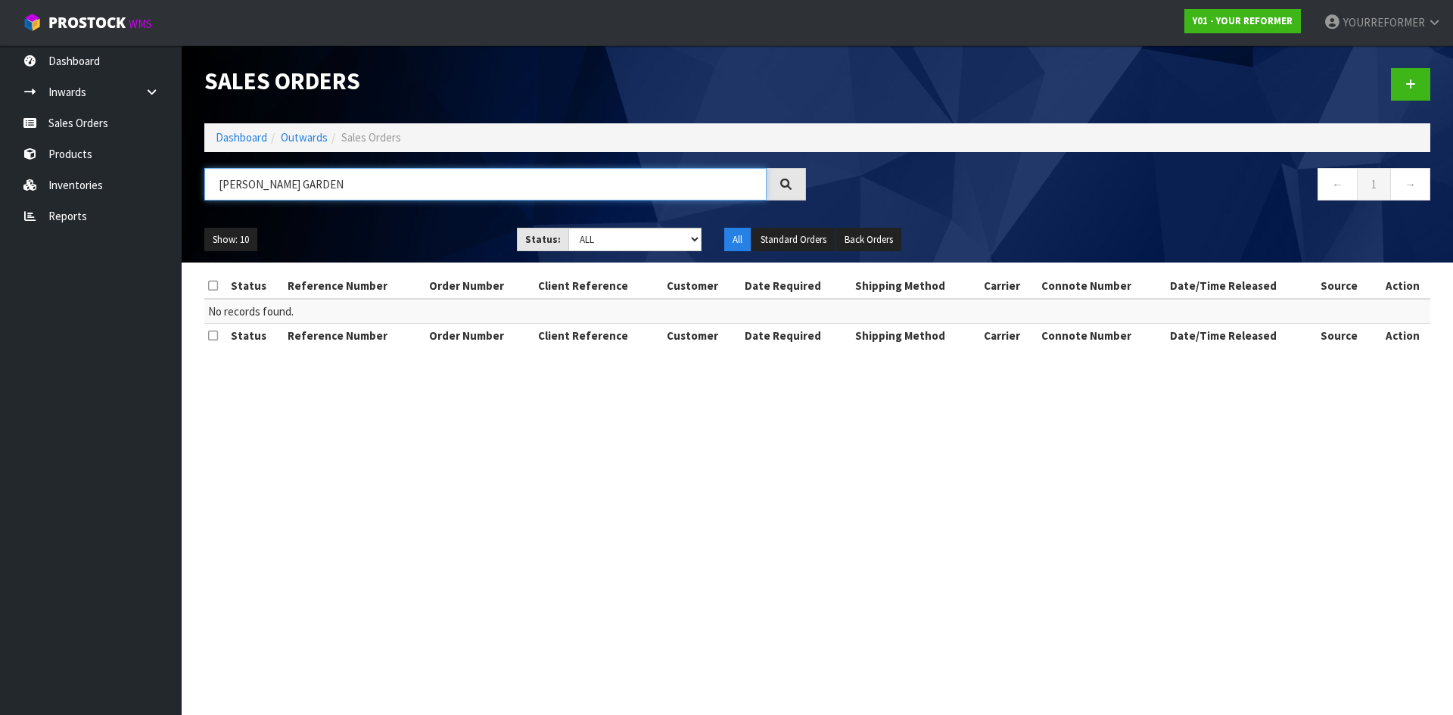
type input "[PERSON_NAME] GARDEN"
click at [1397, 84] on link at bounding box center [1410, 84] width 39 height 33
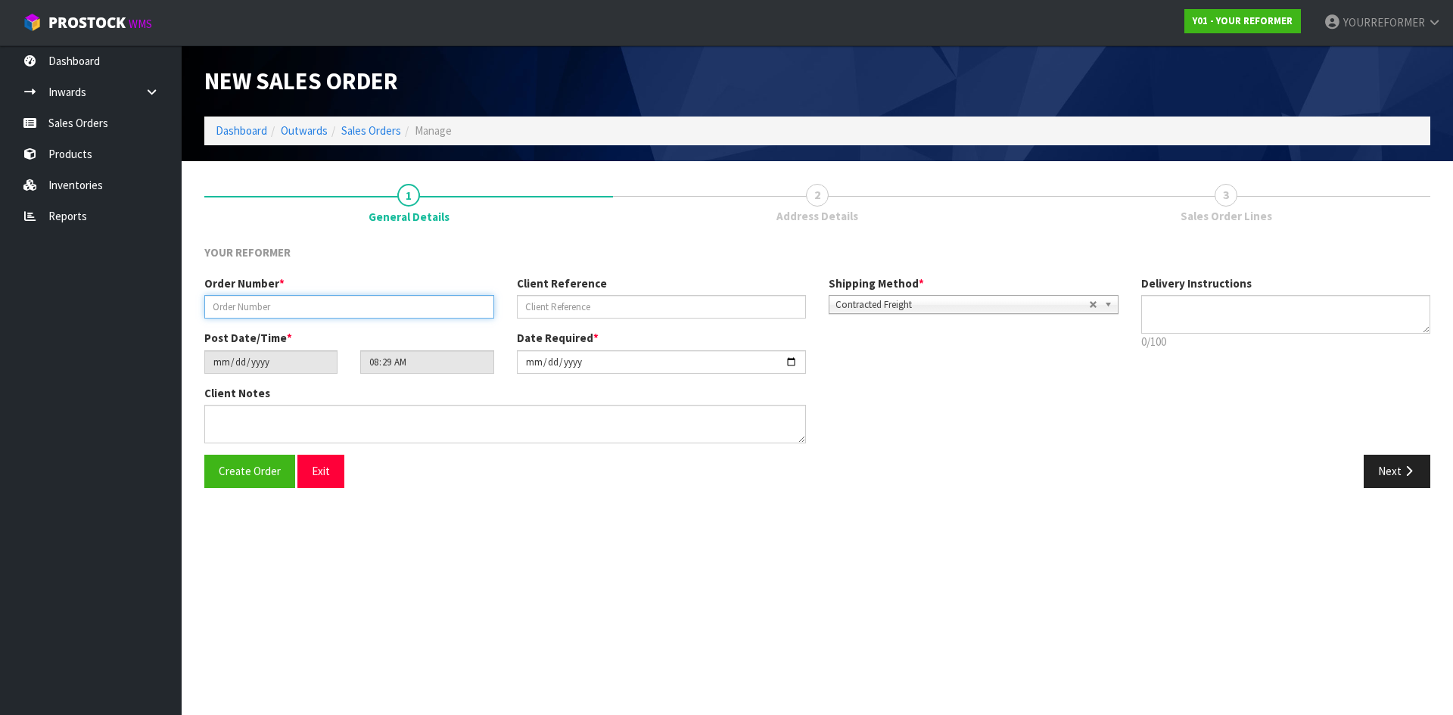
click at [346, 308] on input "text" at bounding box center [349, 306] width 290 height 23
type input "2033.2"
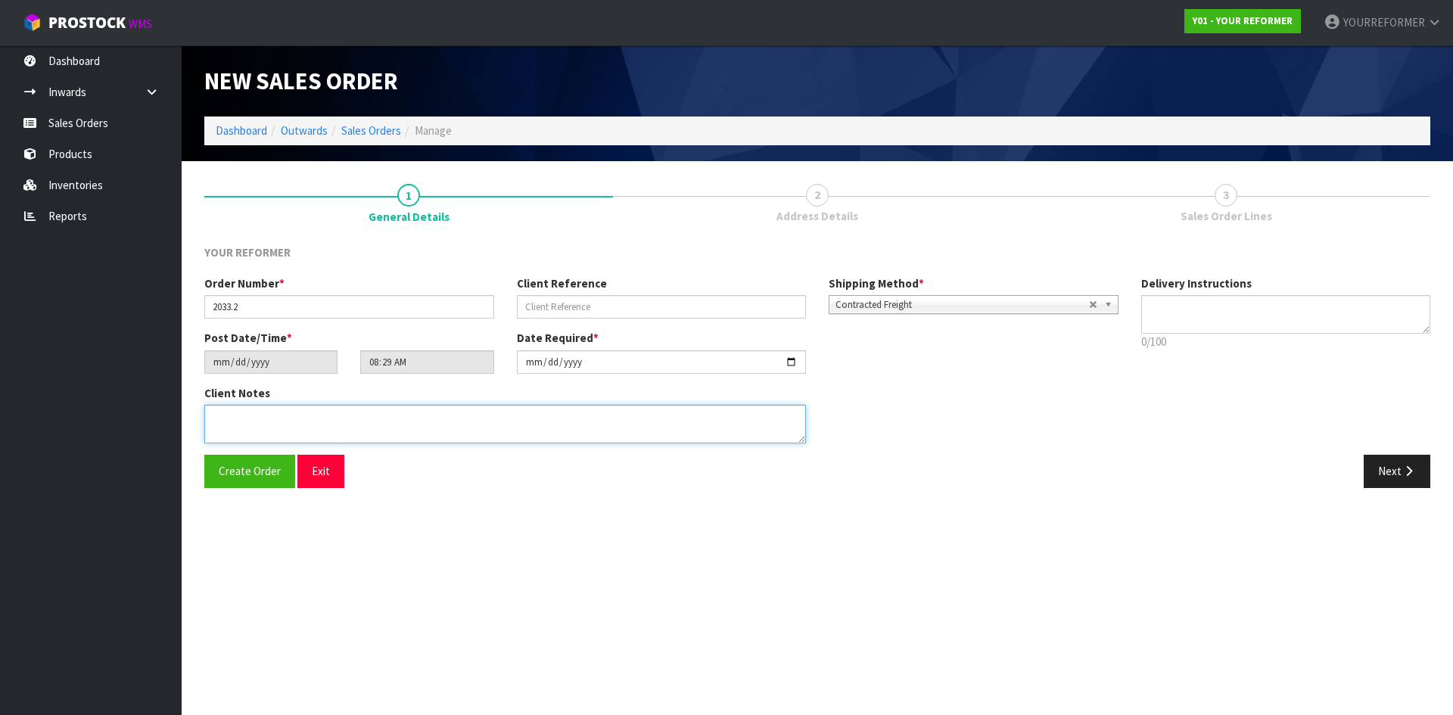
click at [400, 425] on textarea at bounding box center [505, 424] width 602 height 39
paste textarea "[PERSON_NAME]"
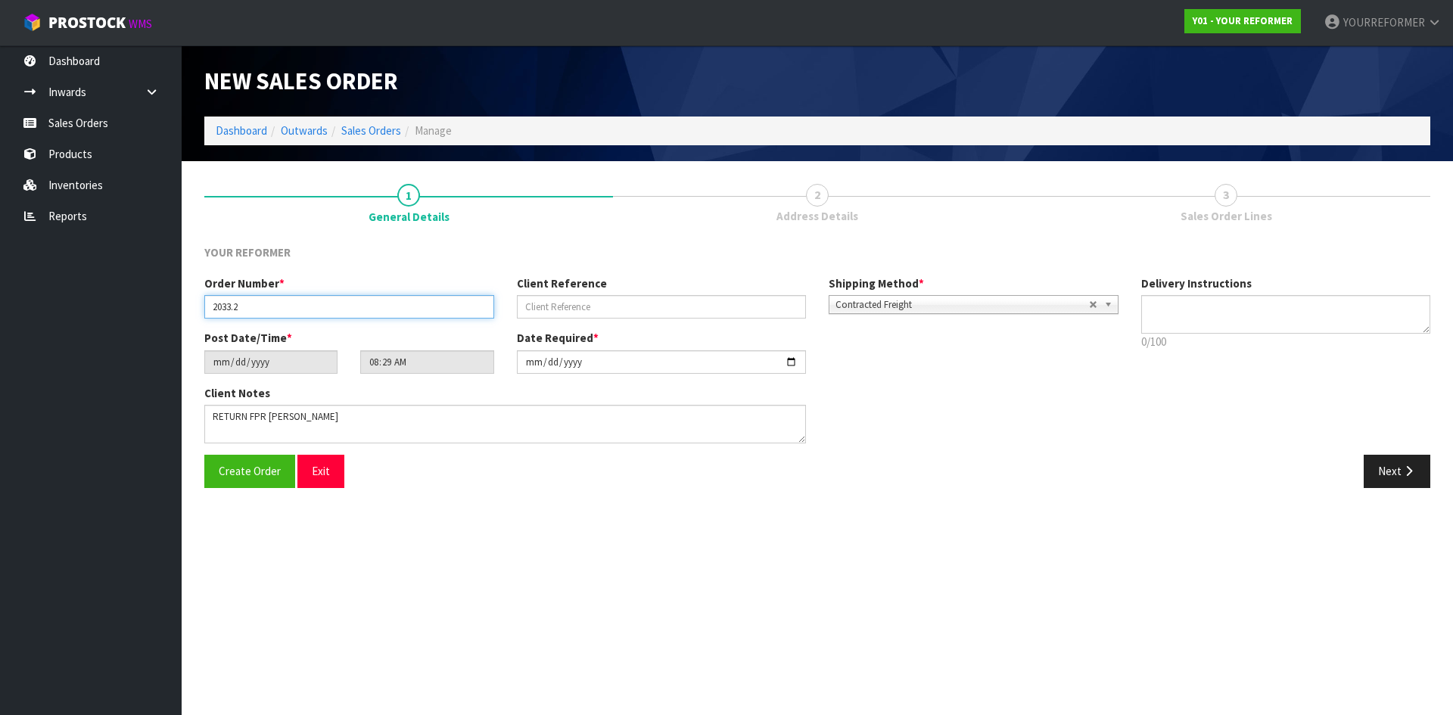
drag, startPoint x: 216, startPoint y: 303, endPoint x: 146, endPoint y: 306, distance: 70.4
click at [144, 304] on body "Toggle navigation ProStock WMS Y01 - YOUR REFORMER YOURREFORMER Logout Dashboar…" at bounding box center [726, 357] width 1453 height 715
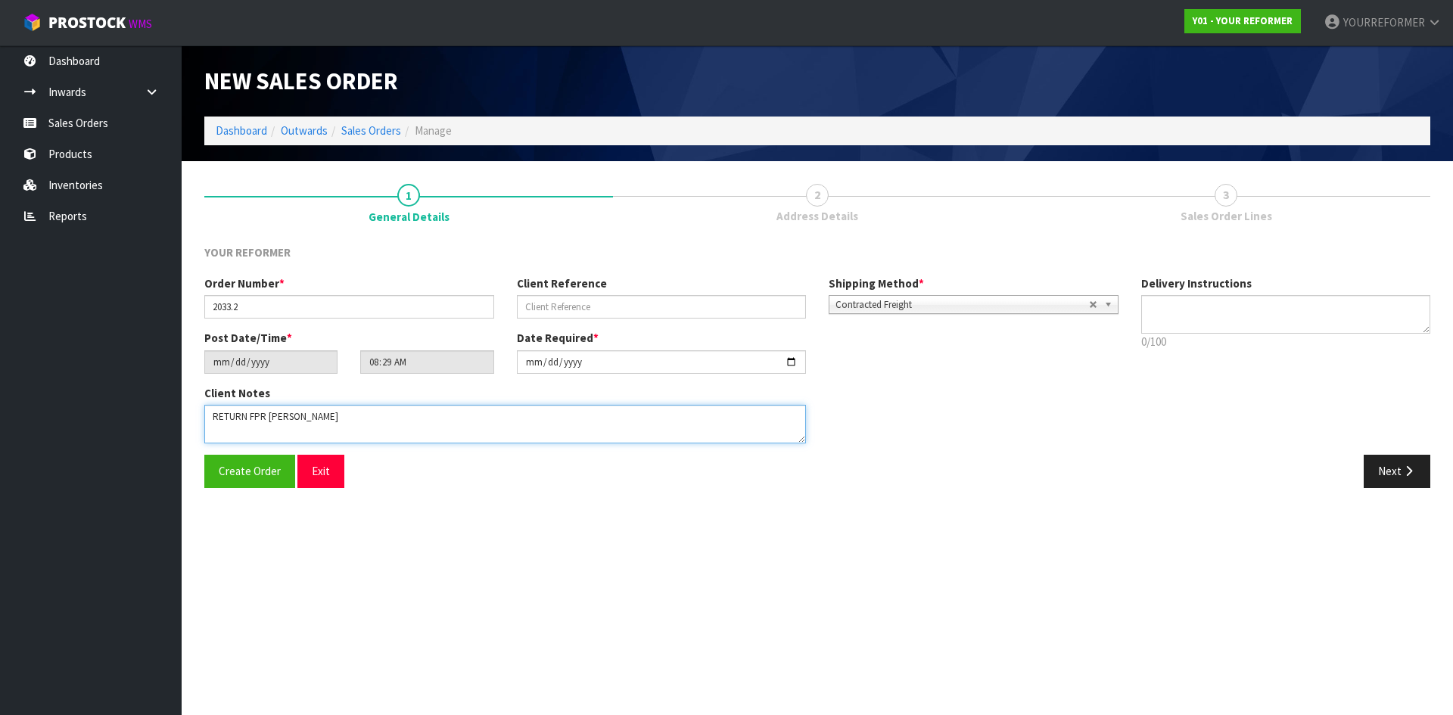
drag, startPoint x: 254, startPoint y: 412, endPoint x: 575, endPoint y: 426, distance: 321.2
click at [575, 426] on textarea at bounding box center [505, 424] width 602 height 39
paste textarea "2033"
type textarea "RETURN FOR 2033"
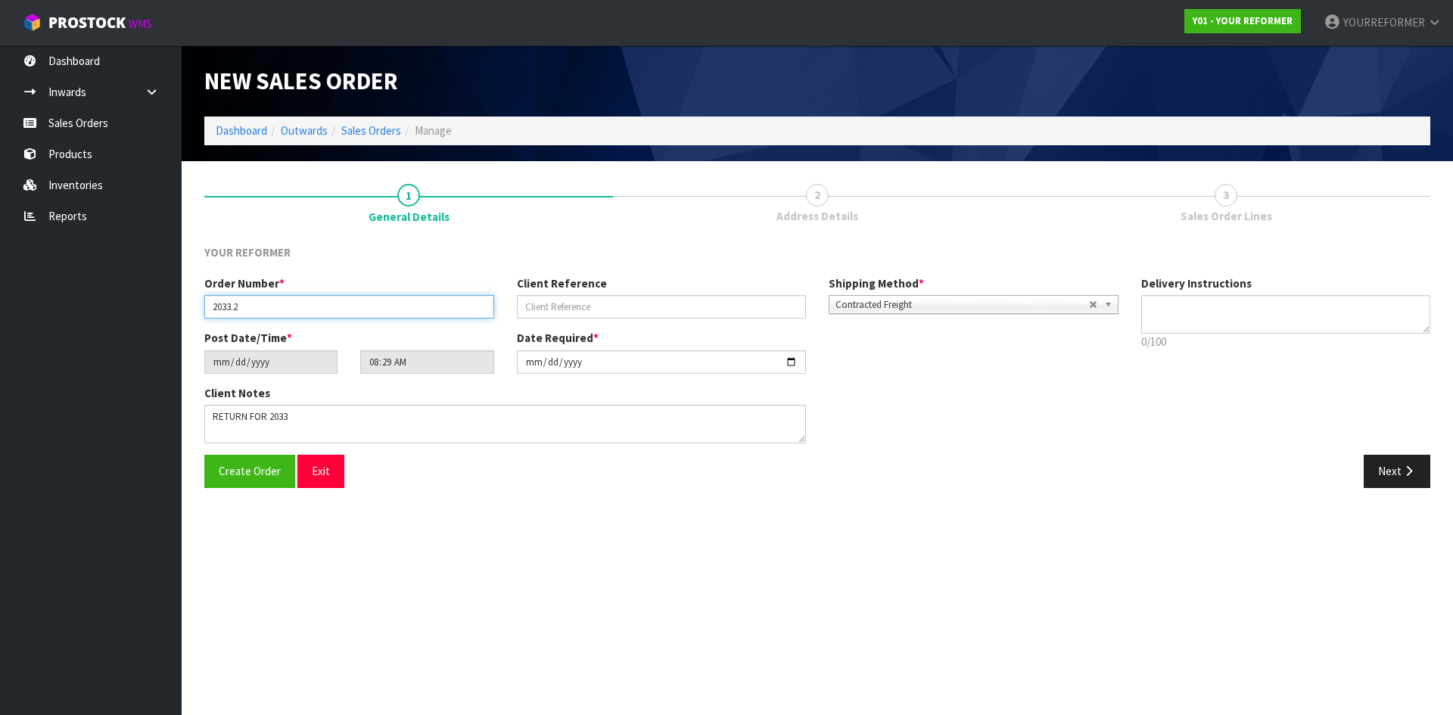
drag, startPoint x: 199, startPoint y: 307, endPoint x: 126, endPoint y: 307, distance: 73.4
click at [126, 307] on body "Toggle navigation ProStock WMS Y01 - YOUR REFORMER YOURREFORMER Logout Dashboar…" at bounding box center [726, 357] width 1453 height 715
paste input "5345"
type input "5345"
click at [602, 309] on input "text" at bounding box center [662, 306] width 290 height 23
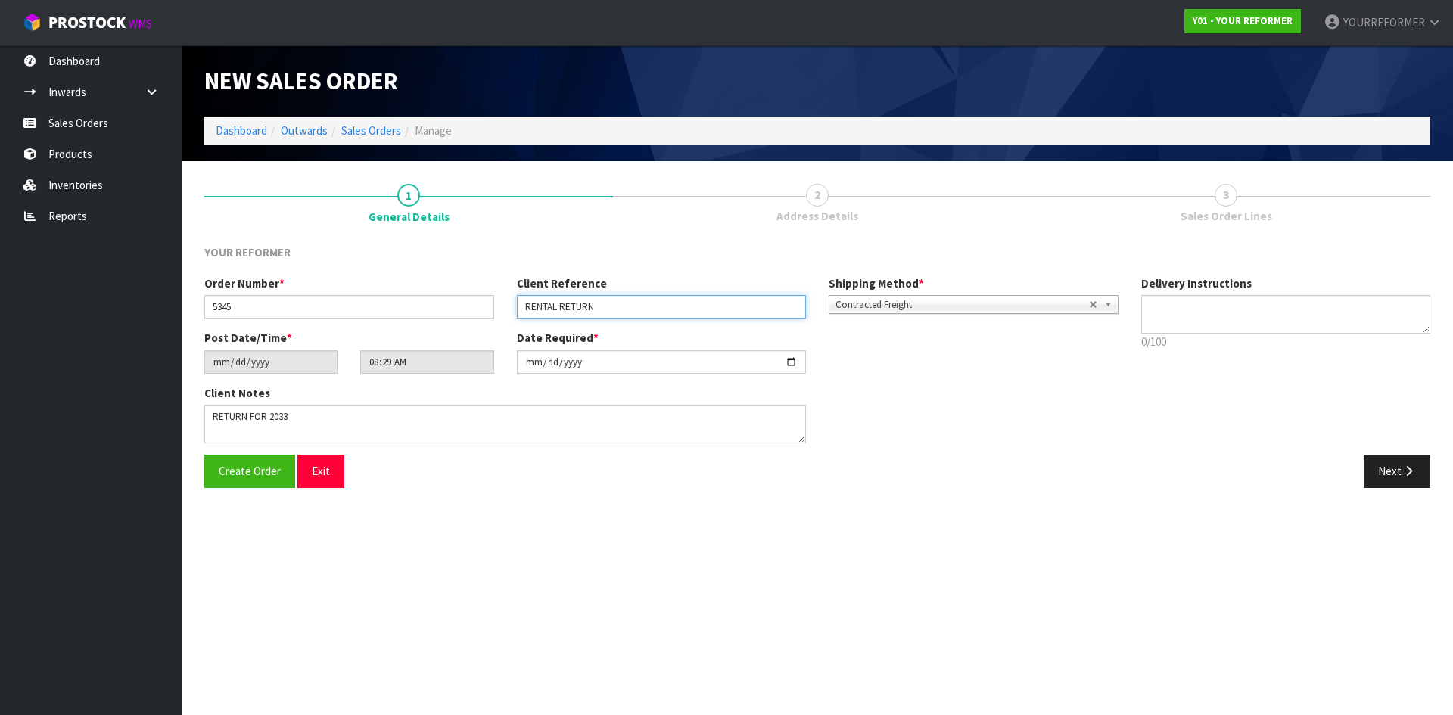
drag, startPoint x: 626, startPoint y: 307, endPoint x: 518, endPoint y: 303, distance: 107.5
click at [393, 306] on div "Order Number * 5345 Client Reference RENTAL RETURN Shipping Method * Pickup Con…" at bounding box center [661, 302] width 937 height 54
type input "RENTAL RETURN"
drag, startPoint x: 1322, startPoint y: 296, endPoint x: 1374, endPoint y: 309, distance: 53.0
click at [1322, 297] on textarea at bounding box center [1286, 314] width 290 height 39
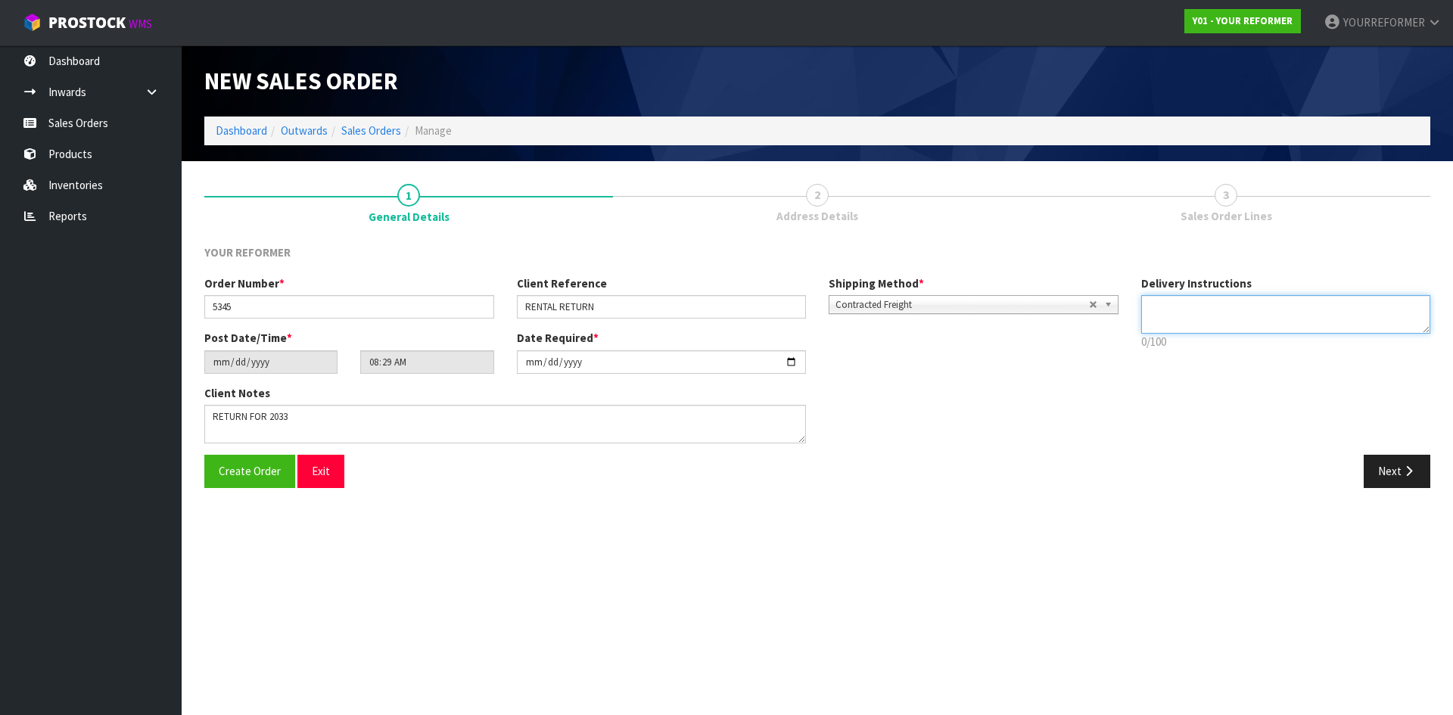
paste textarea "RENTAL RETURN"
click at [1163, 319] on textarea at bounding box center [1286, 314] width 290 height 39
paste textarea "[PHONE_NUMBER]"
drag, startPoint x: 1165, startPoint y: 308, endPoint x: 1305, endPoint y: 303, distance: 140.1
click at [1229, 301] on textarea at bounding box center [1286, 314] width 290 height 39
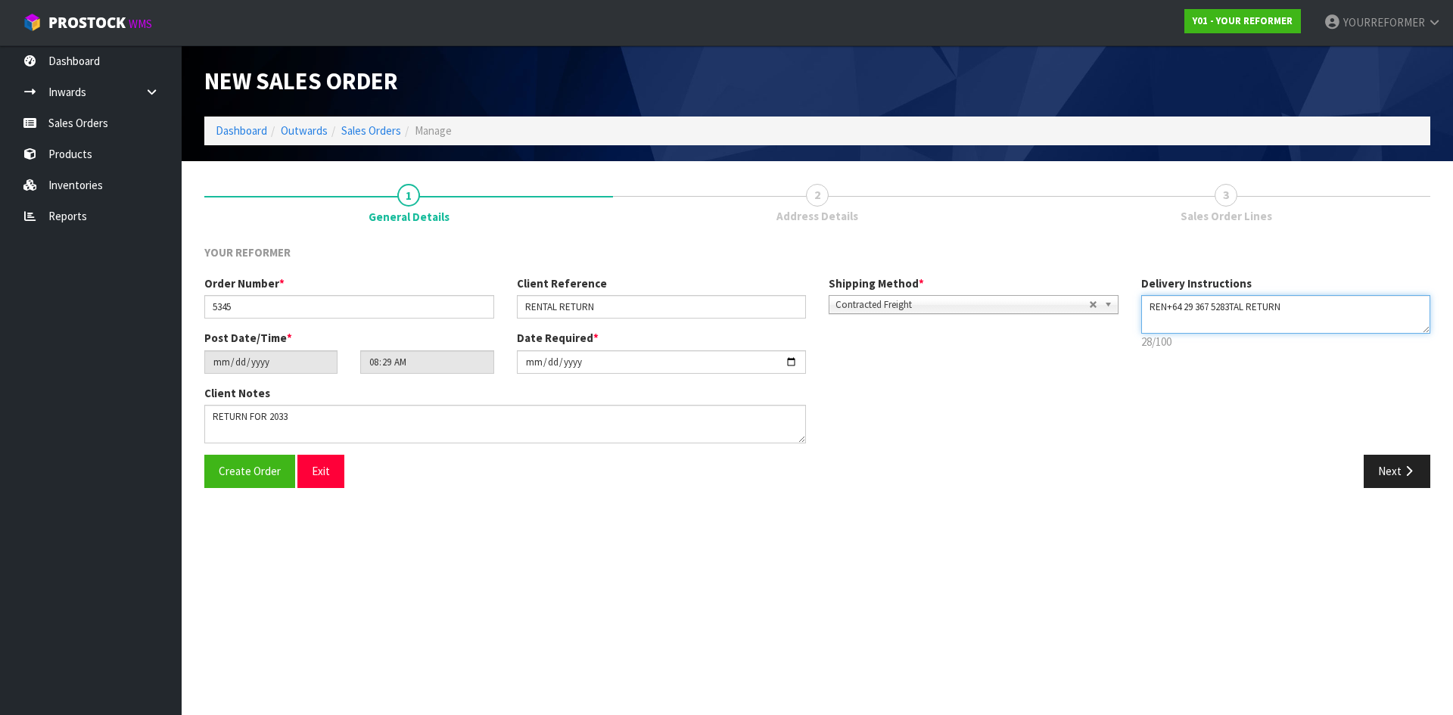
click at [1305, 309] on textarea at bounding box center [1286, 314] width 290 height 39
paste textarea "[PHONE_NUMBER]"
click at [1227, 306] on textarea at bounding box center [1286, 314] width 290 height 39
drag, startPoint x: 1231, startPoint y: 306, endPoint x: 1167, endPoint y: 310, distance: 63.7
click at [1167, 310] on textarea at bounding box center [1286, 314] width 290 height 39
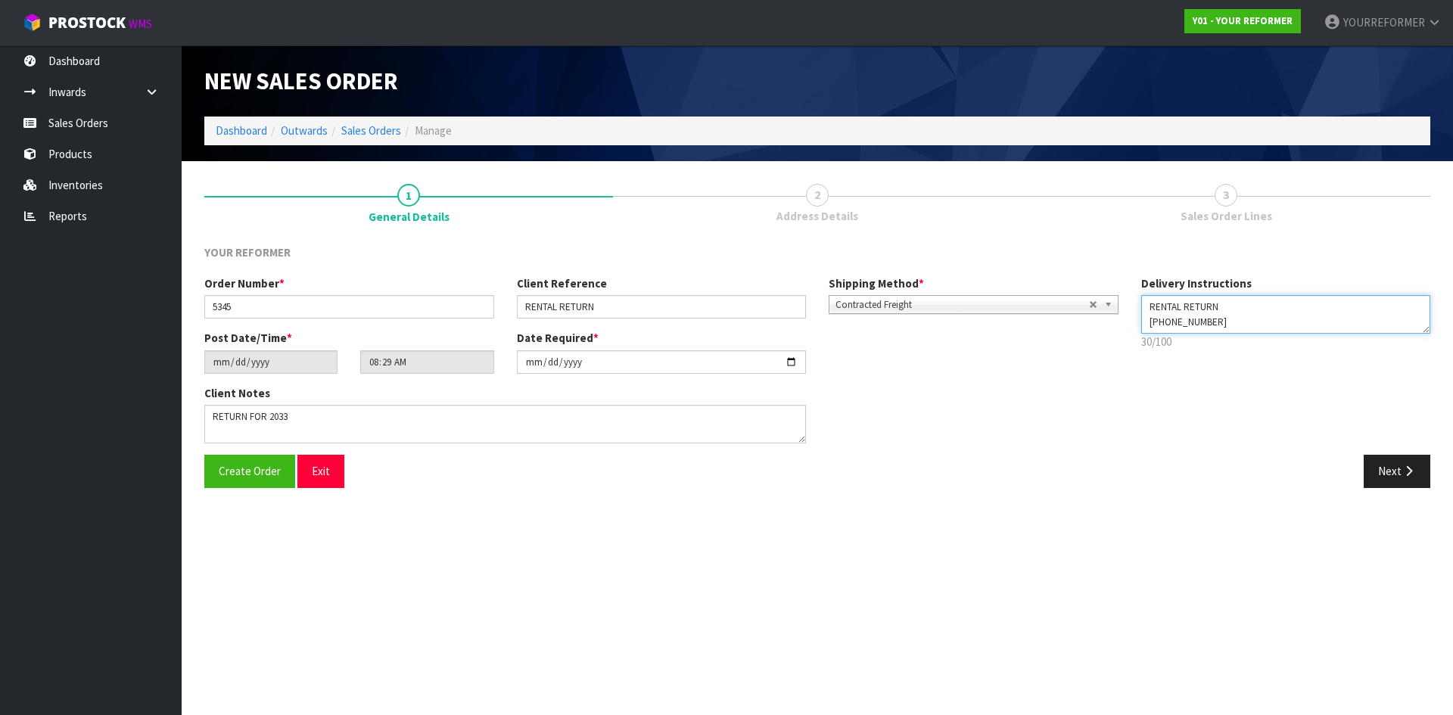
type textarea "RENTAL RETURN [PHONE_NUMBER]"
drag, startPoint x: 682, startPoint y: 310, endPoint x: 580, endPoint y: 313, distance: 101.5
click at [574, 313] on input "RENTAL RETURN" at bounding box center [662, 306] width 290 height 23
drag, startPoint x: 552, startPoint y: 300, endPoint x: 568, endPoint y: 312, distance: 20.0
click at [552, 300] on input "RENTAL RETURN" at bounding box center [662, 306] width 290 height 23
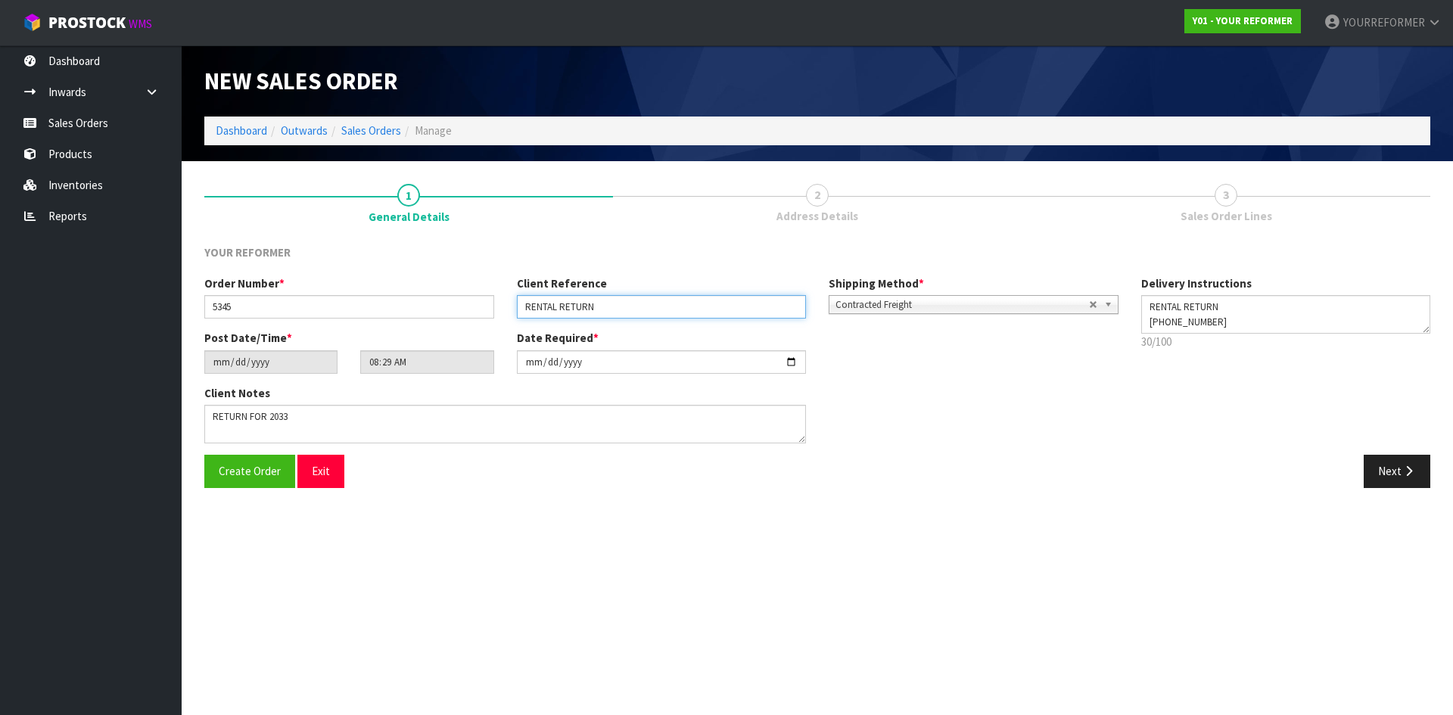
drag, startPoint x: 437, startPoint y: 297, endPoint x: 571, endPoint y: 315, distance: 135.1
click at [291, 300] on div "Order Number * 5345 Client Reference RENTAL RETURN Shipping Method * Pickup Con…" at bounding box center [661, 302] width 937 height 54
paste input "[PERSON_NAME]"
type input "[PERSON_NAME]"
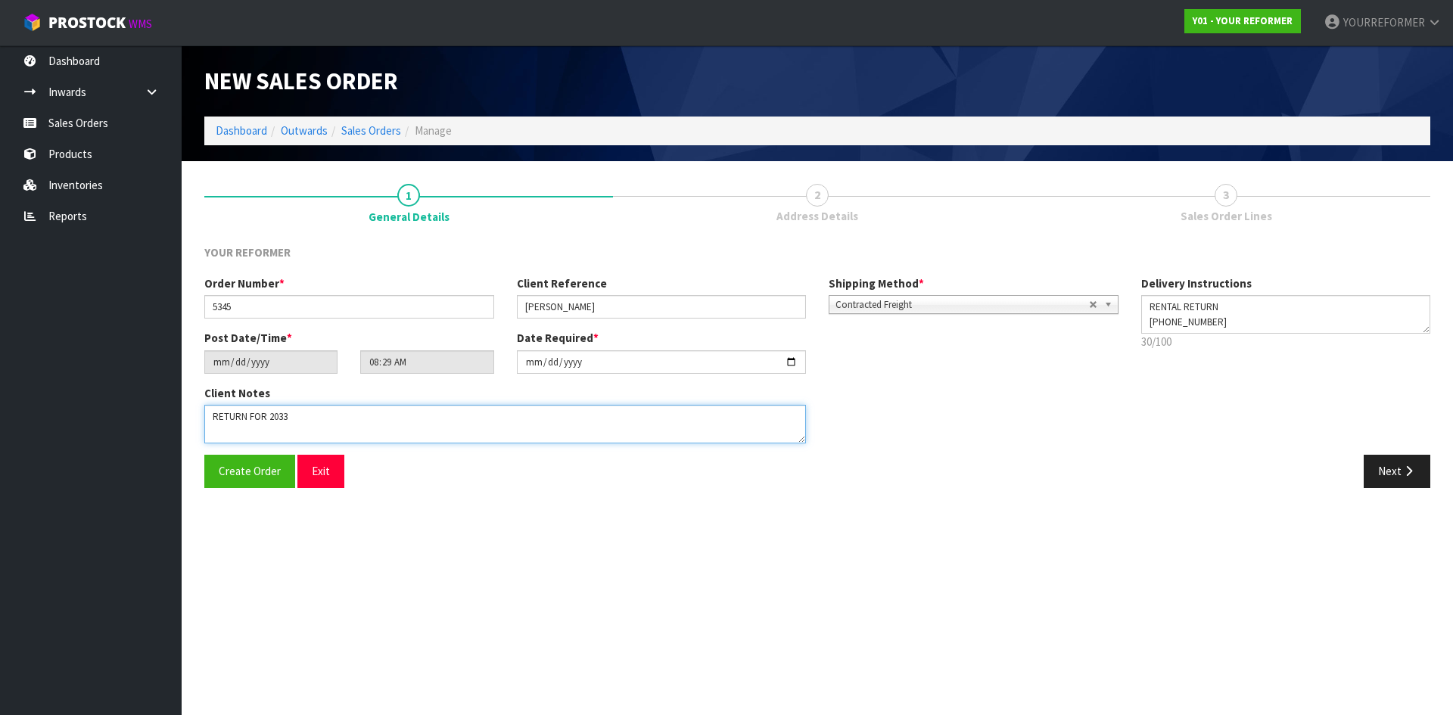
click at [305, 413] on textarea at bounding box center [505, 424] width 602 height 39
paste textarea "[STREET_ADDRESS][PERSON_NAME] [PHONE_NUMBER]"
type textarea "RETURN FOR [STREET_ADDRESS][PERSON_NAME] [PHONE_NUMBER]"
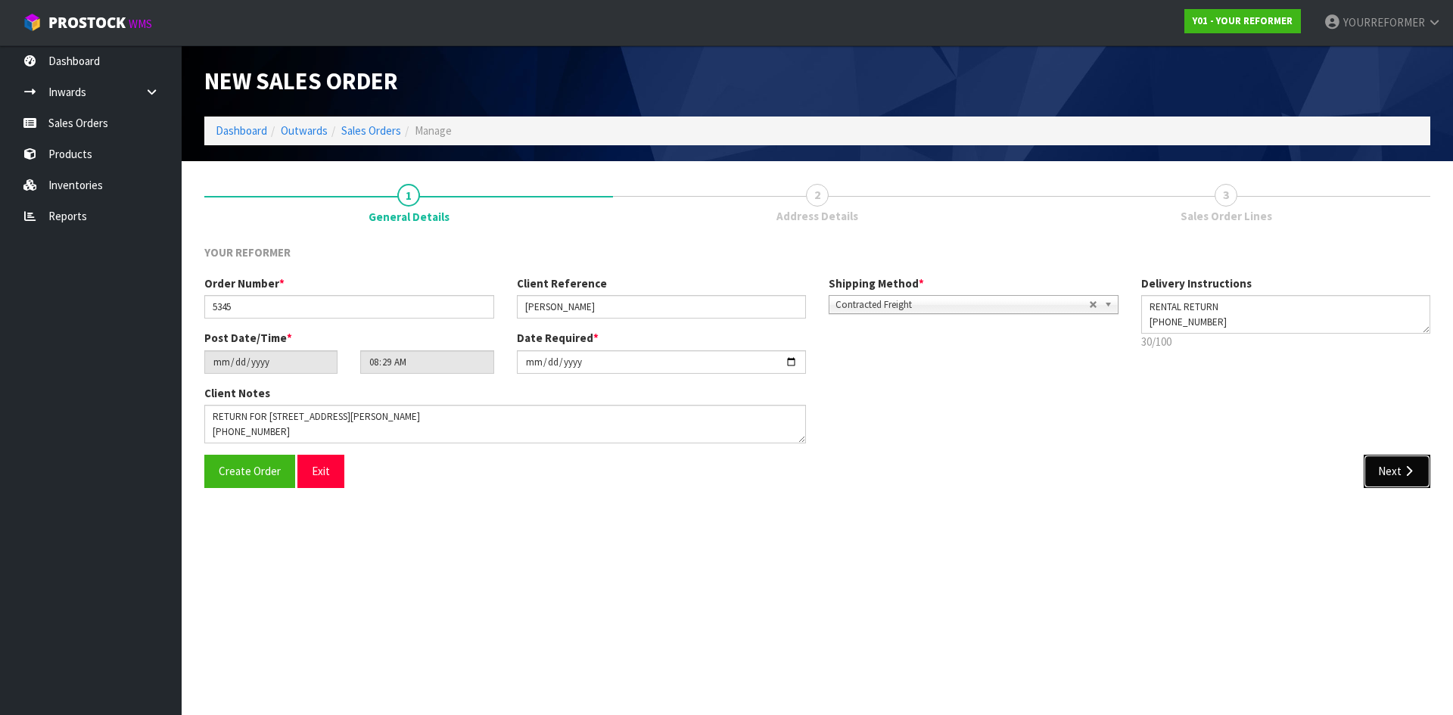
click at [1383, 477] on button "Next" at bounding box center [1397, 471] width 67 height 33
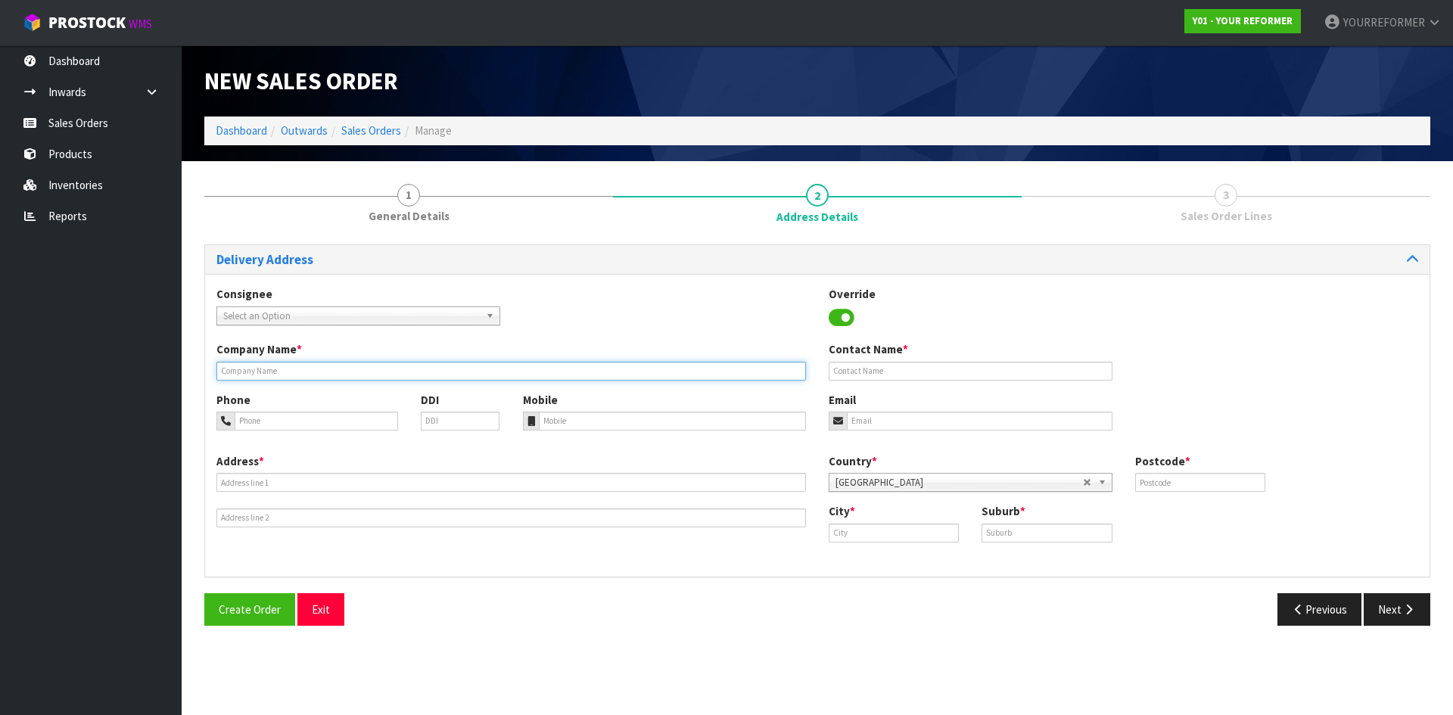
click at [335, 375] on input "text" at bounding box center [511, 371] width 590 height 19
type input "RENTAL RETURN COLLECTION"
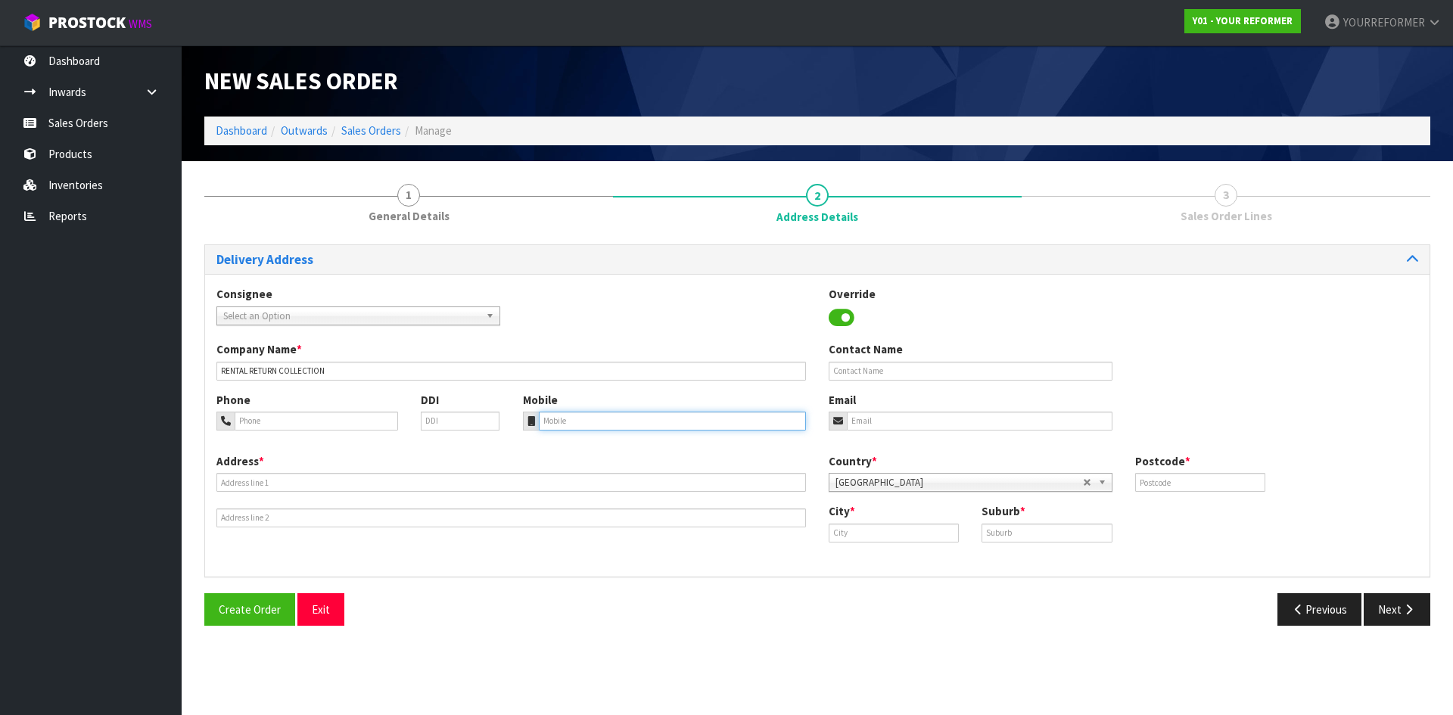
drag, startPoint x: 571, startPoint y: 420, endPoint x: 867, endPoint y: 437, distance: 296.4
click at [571, 420] on input "tel" at bounding box center [673, 421] width 268 height 19
paste input "[PHONE_NUMBER]"
type input "[PHONE_NUMBER]"
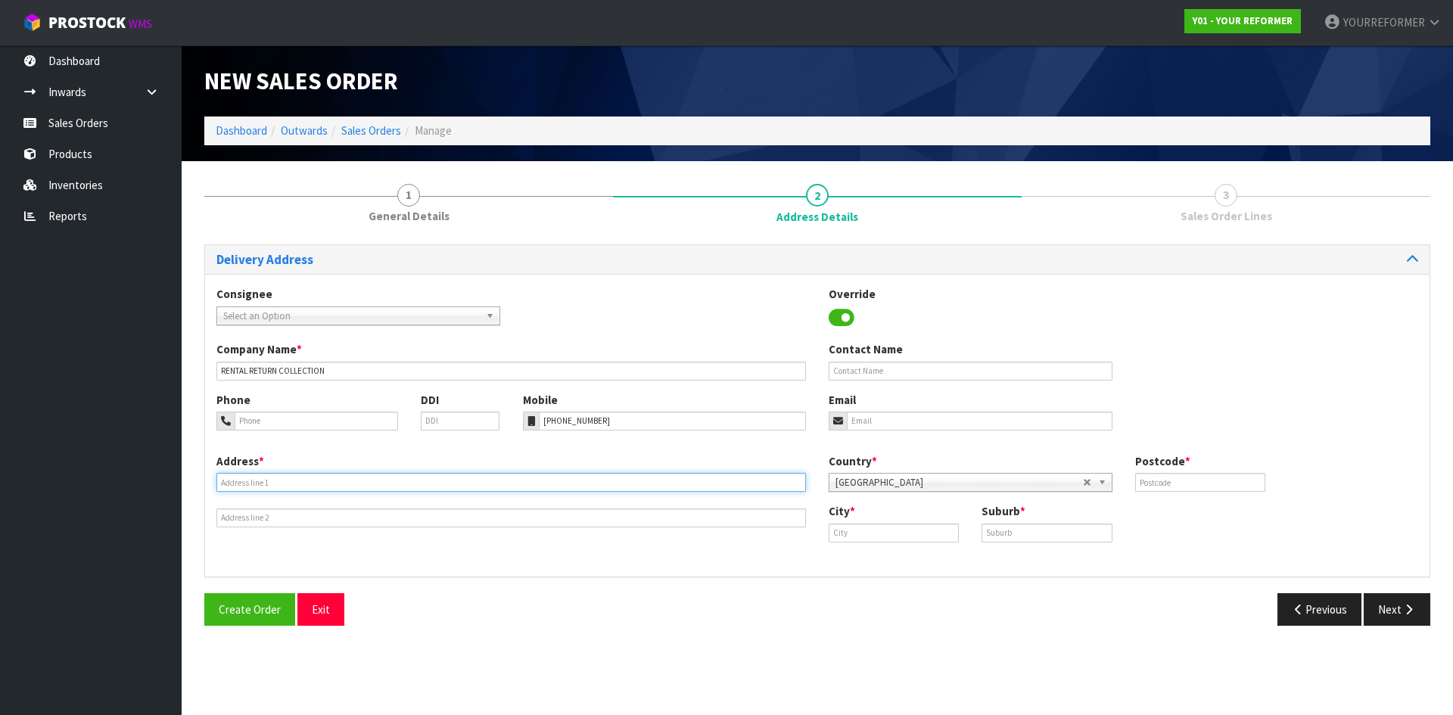
click at [278, 483] on input "text" at bounding box center [511, 482] width 590 height 19
paste input "[STREET_ADDRESS][PERSON_NAME]"
type input "[STREET_ADDRESS][PERSON_NAME]"
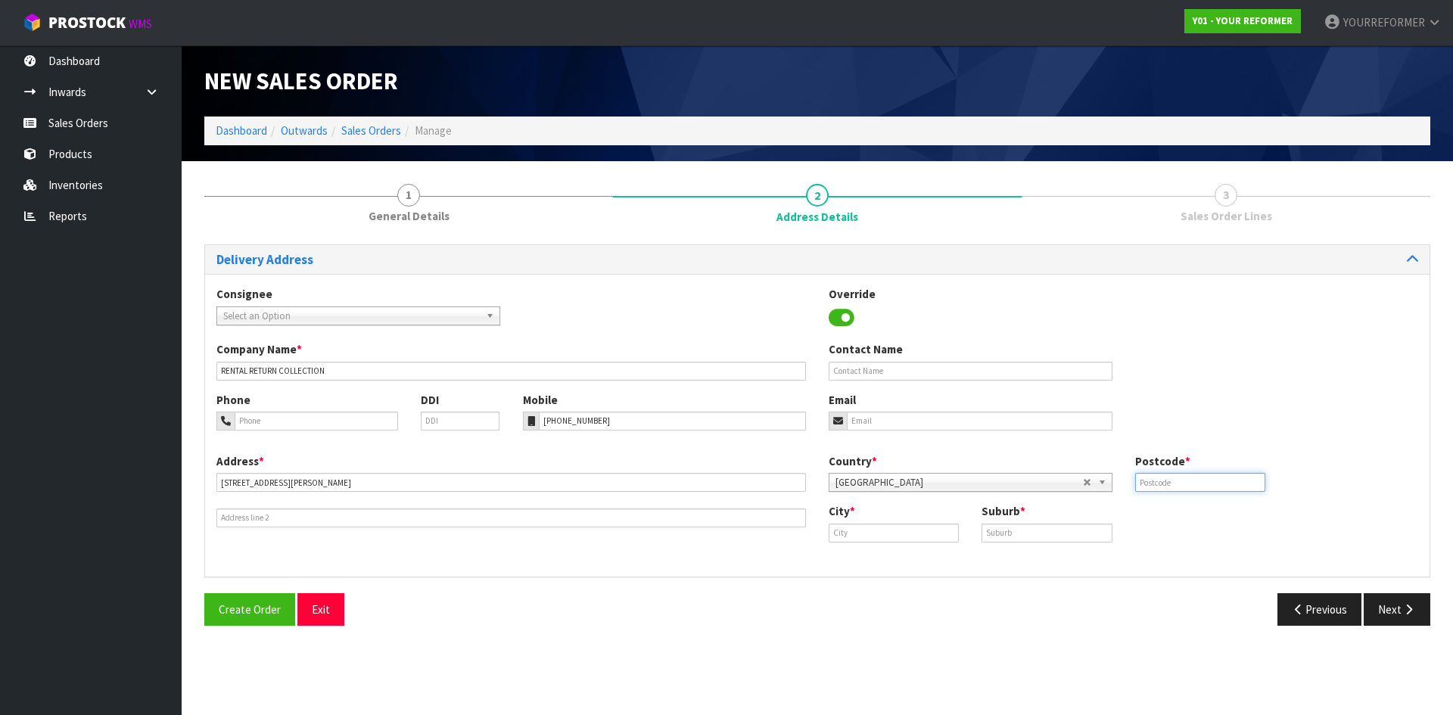
drag, startPoint x: 1231, startPoint y: 485, endPoint x: 1240, endPoint y: 487, distance: 8.6
click at [1232, 485] on input "text" at bounding box center [1200, 482] width 130 height 19
type input "1022"
click at [920, 532] on input "text" at bounding box center [894, 533] width 130 height 19
click at [889, 559] on strong "[GEOGRAPHIC_DATA]" at bounding box center [900, 559] width 110 height 14
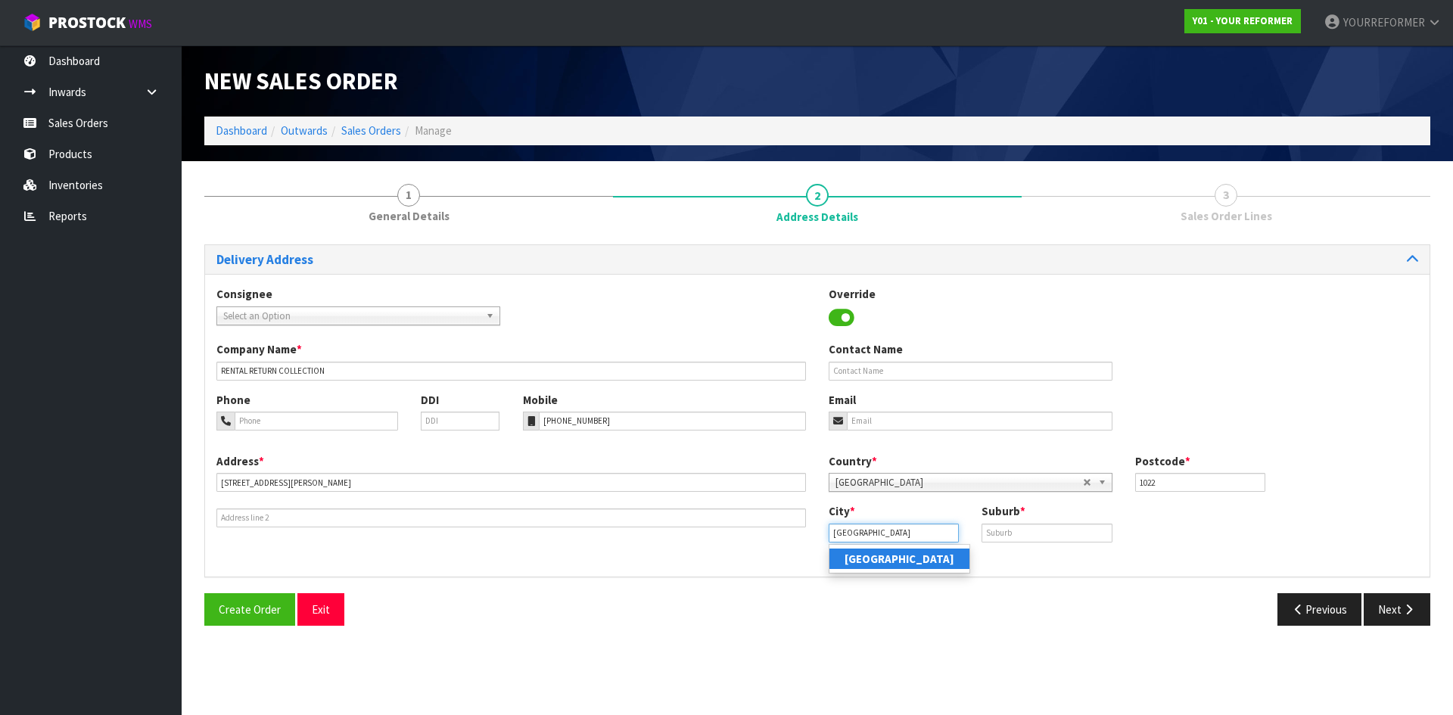
type input "[GEOGRAPHIC_DATA]"
click at [1011, 540] on input "text" at bounding box center [1047, 533] width 130 height 19
click at [1024, 533] on input "text" at bounding box center [1047, 533] width 130 height 19
paste input "MORNINGSIDE"
type input "MORNINGSIDE"
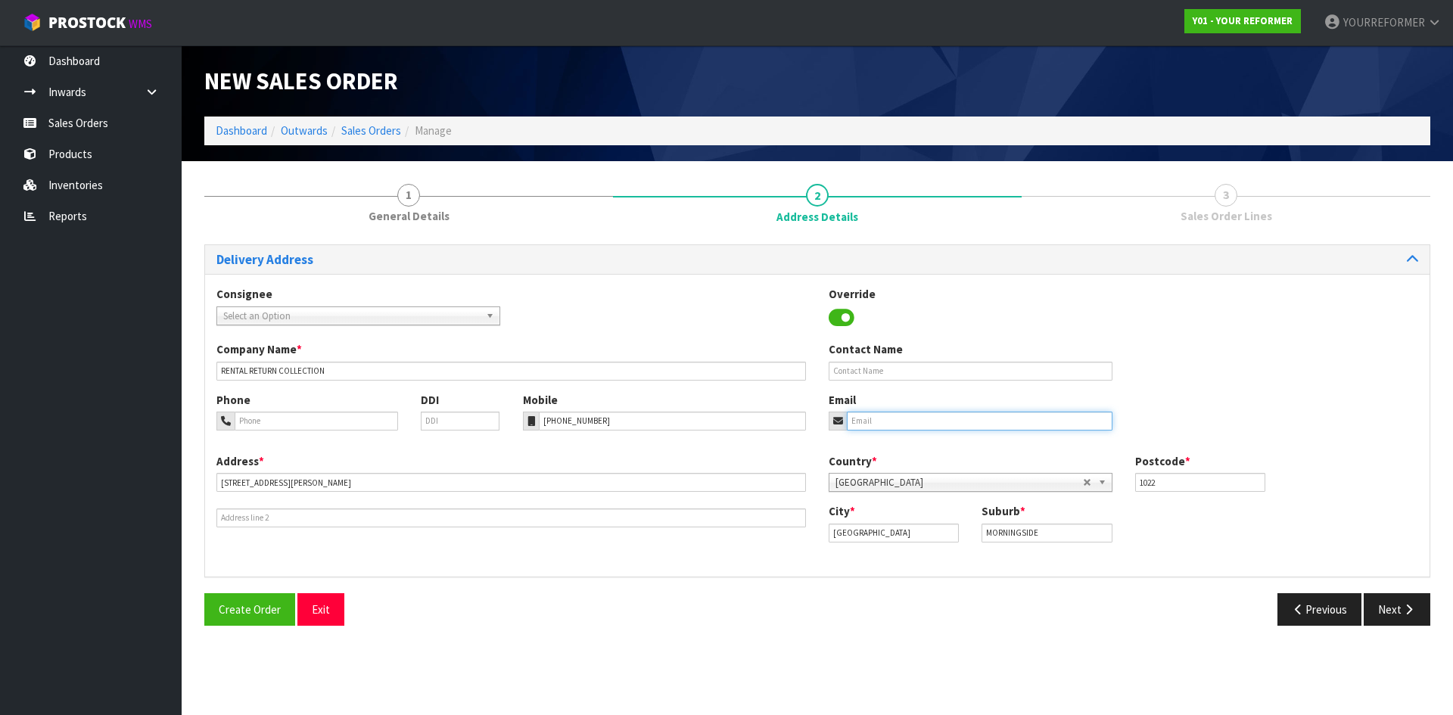
click at [903, 418] on input "email" at bounding box center [980, 421] width 266 height 19
paste input "[EMAIL_ADDRESS][DOMAIN_NAME]"
type input "[EMAIL_ADDRESS][DOMAIN_NAME]"
click at [947, 377] on input "text" at bounding box center [971, 371] width 284 height 19
paste input "[PERSON_NAME]"
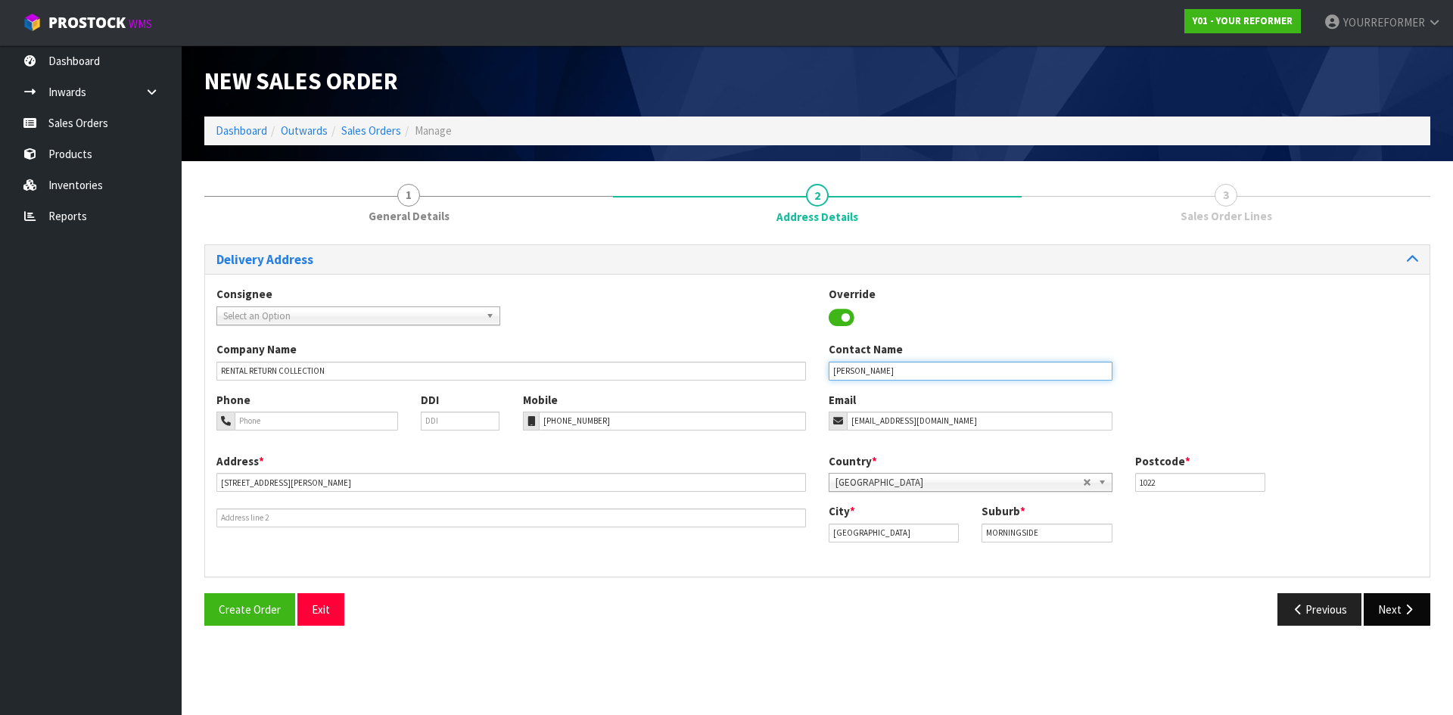
type input "[PERSON_NAME]"
click at [1393, 599] on button "Next" at bounding box center [1397, 609] width 67 height 33
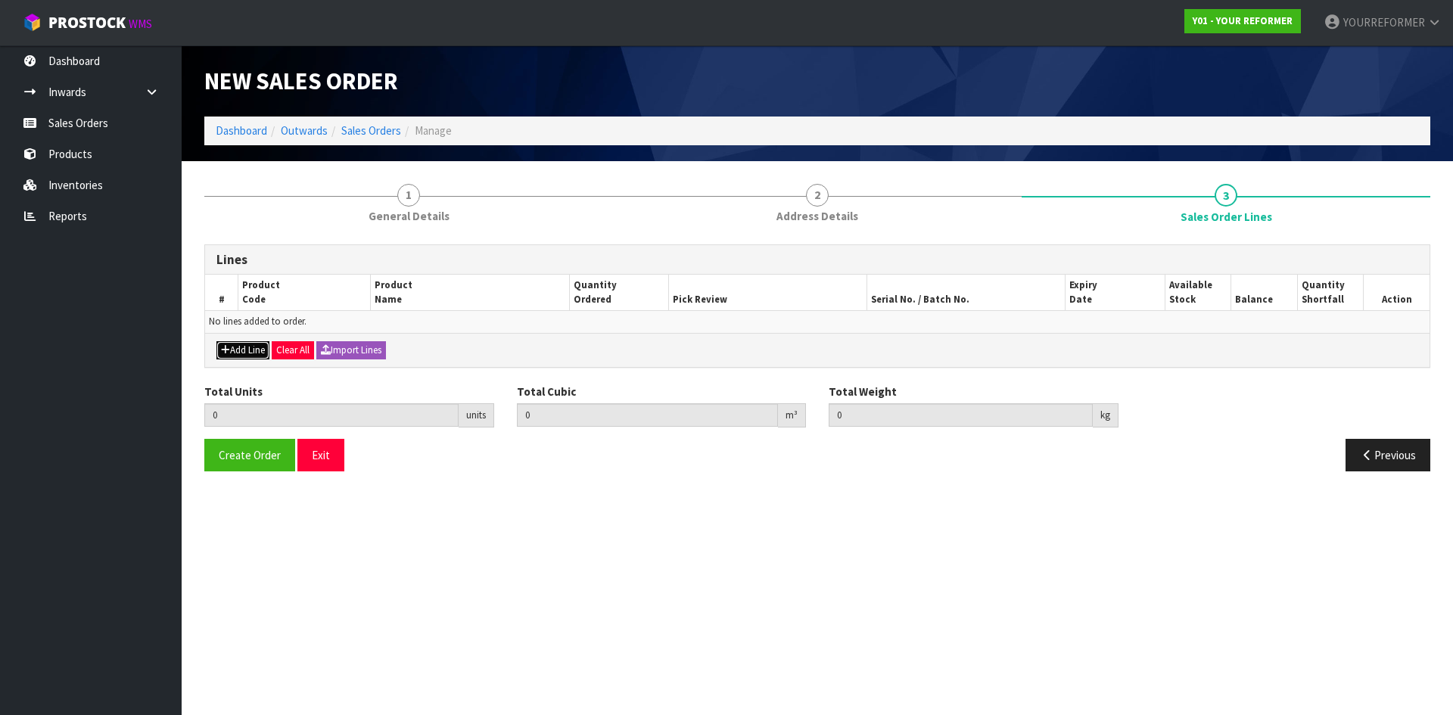
click at [260, 350] on button "Add Line" at bounding box center [242, 350] width 53 height 18
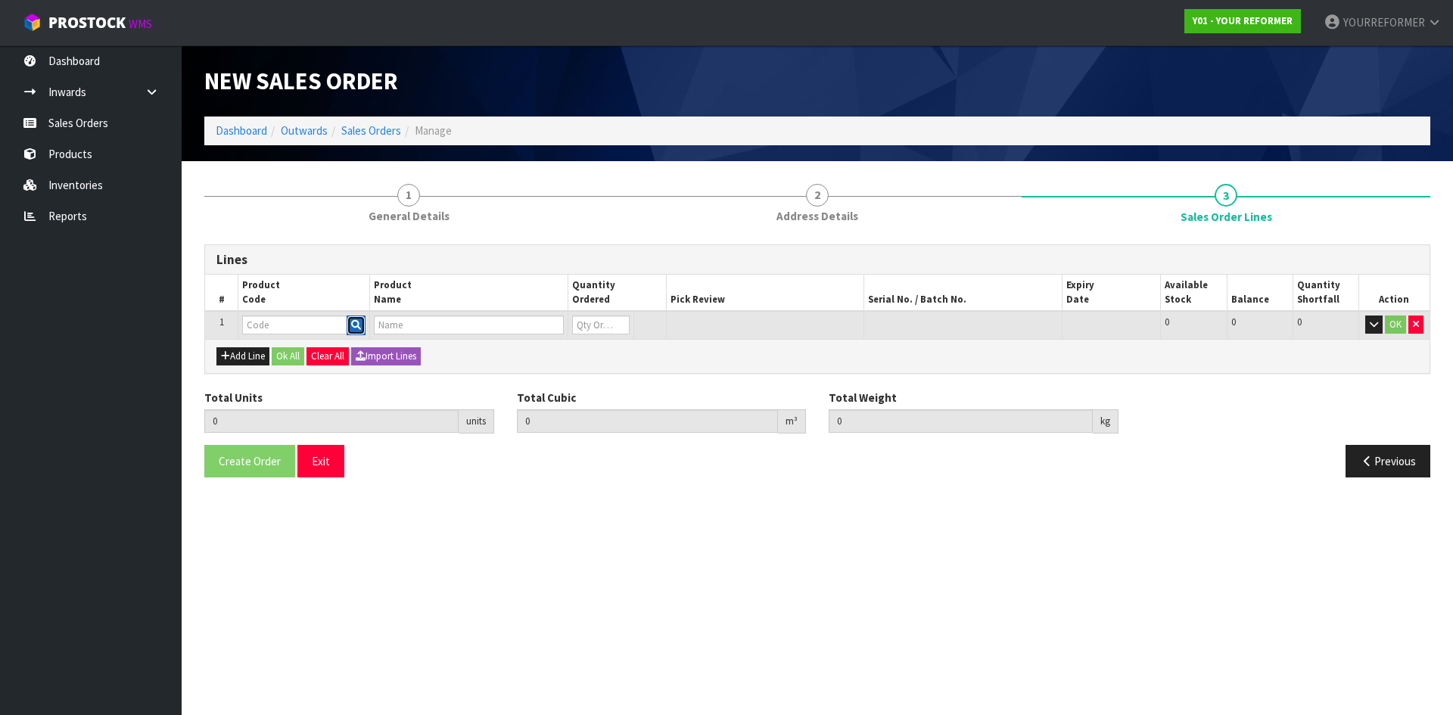
click at [356, 325] on icon "button" at bounding box center [356, 325] width 10 height 10
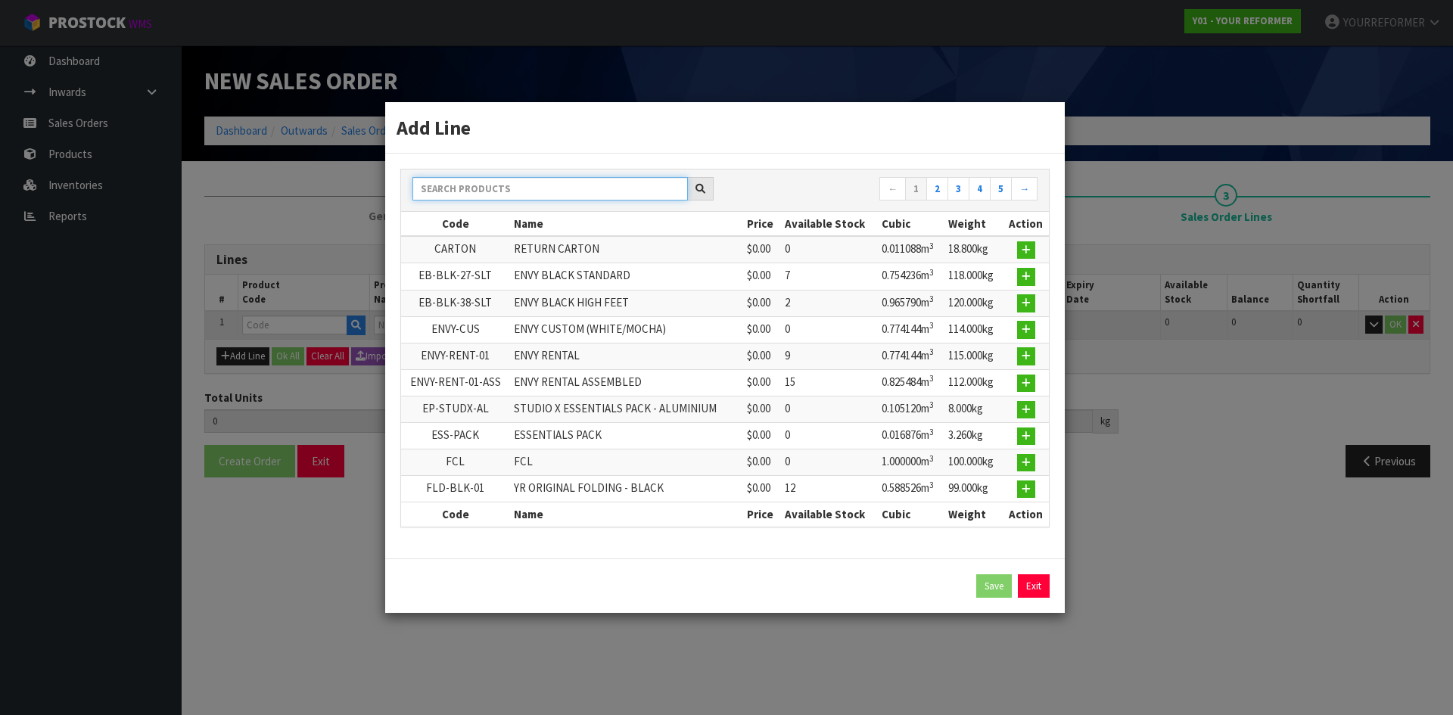
click at [500, 198] on input "text" at bounding box center [549, 188] width 275 height 23
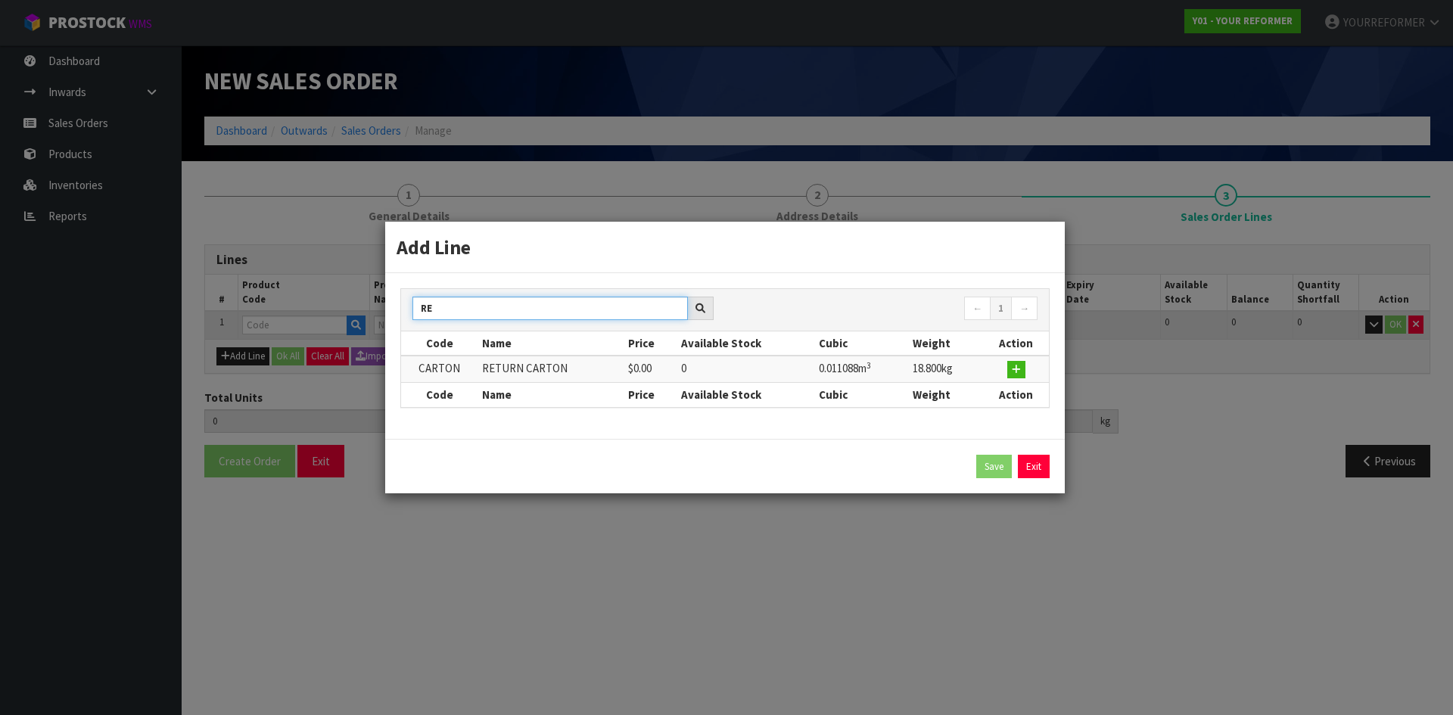
type input "R"
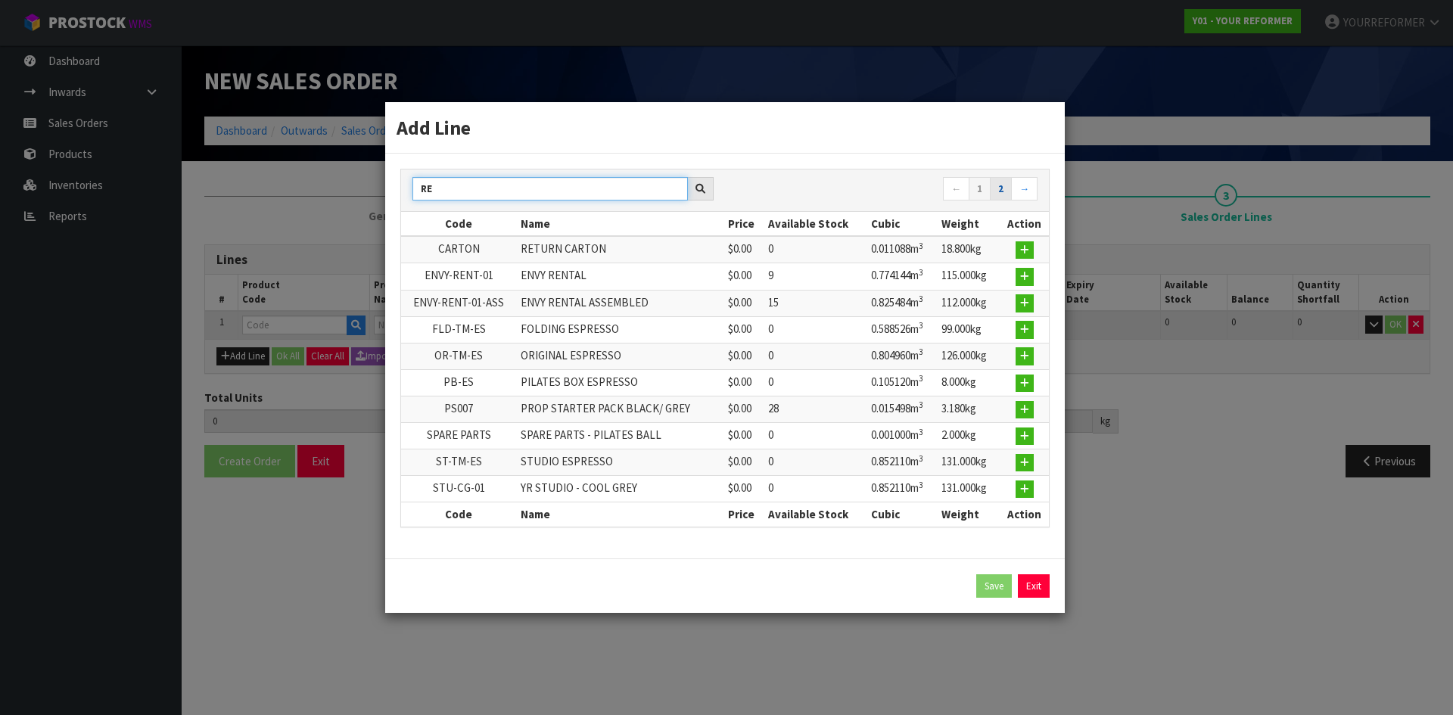
type input "RE"
click at [1000, 187] on link "2" at bounding box center [1001, 189] width 22 height 24
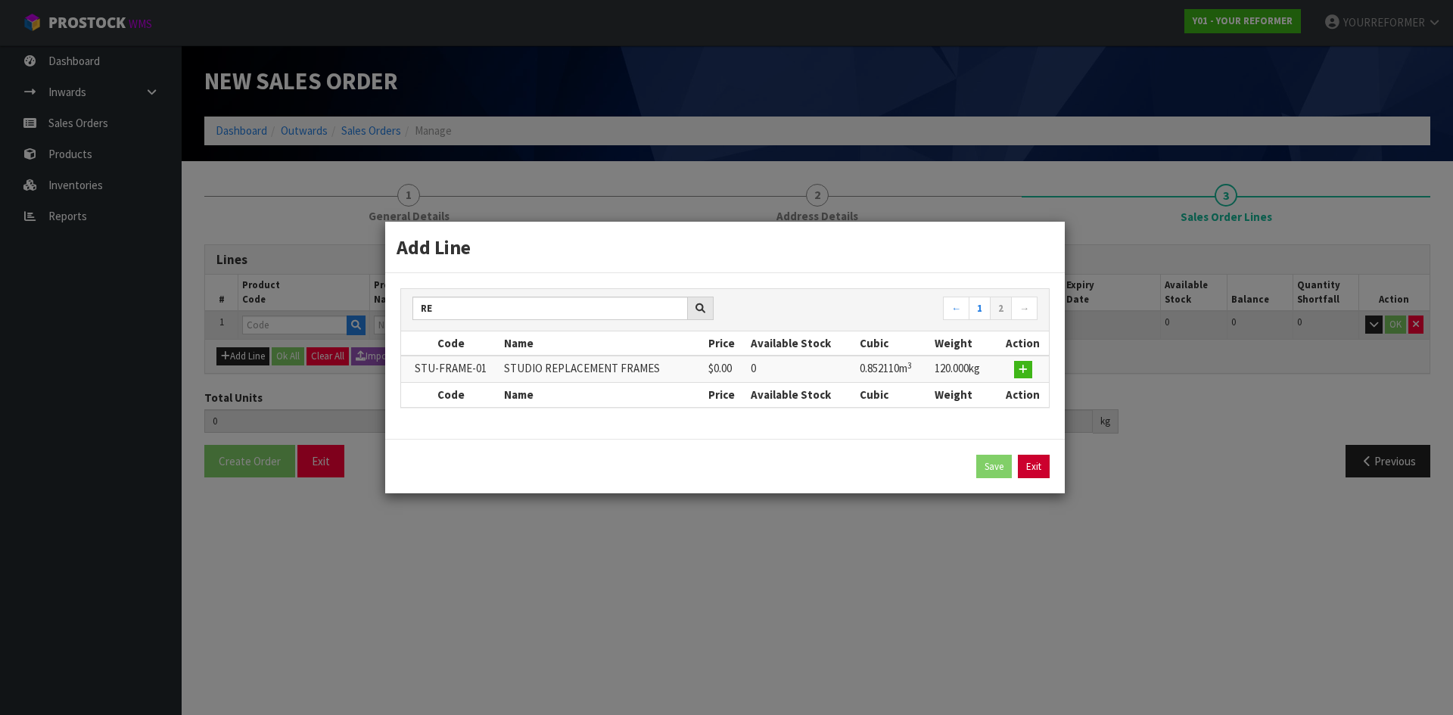
click at [1029, 468] on link "Exit" at bounding box center [1034, 467] width 32 height 24
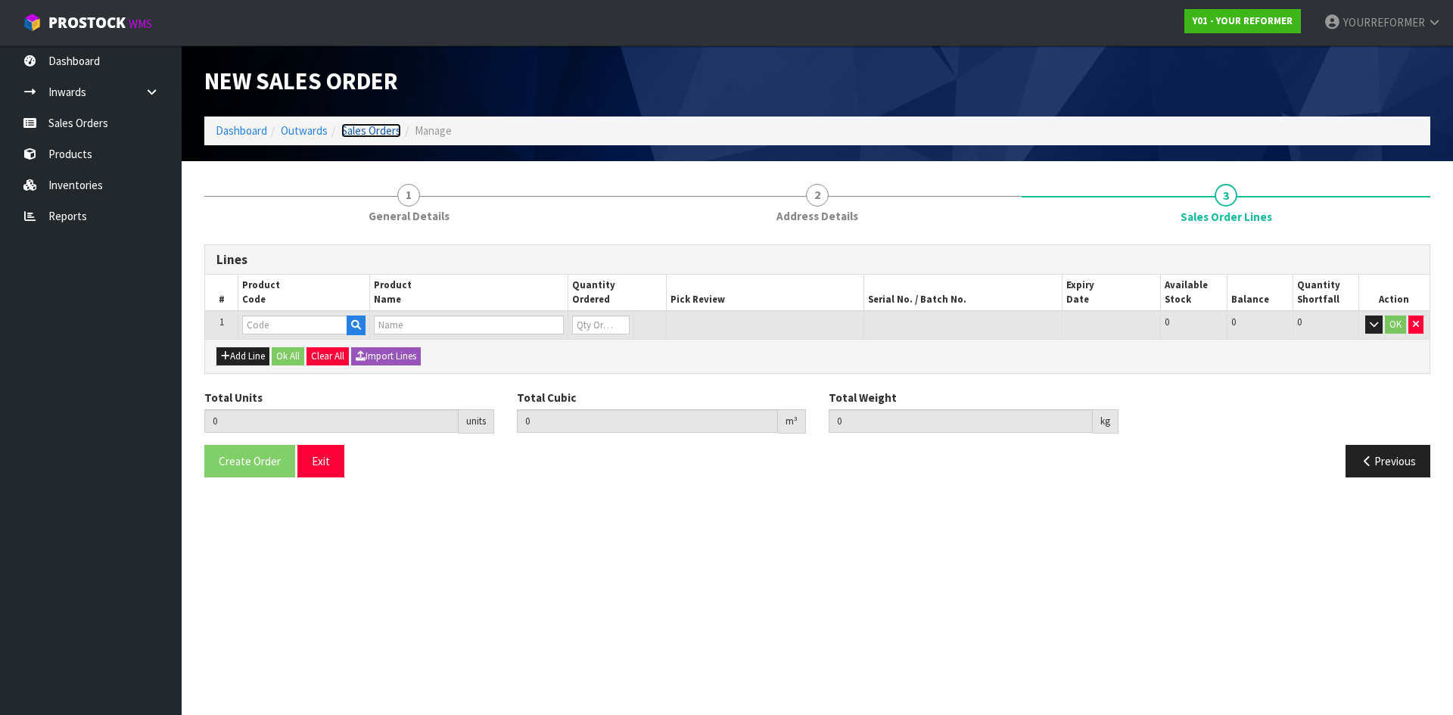
click at [356, 131] on link "Sales Orders" at bounding box center [371, 130] width 60 height 14
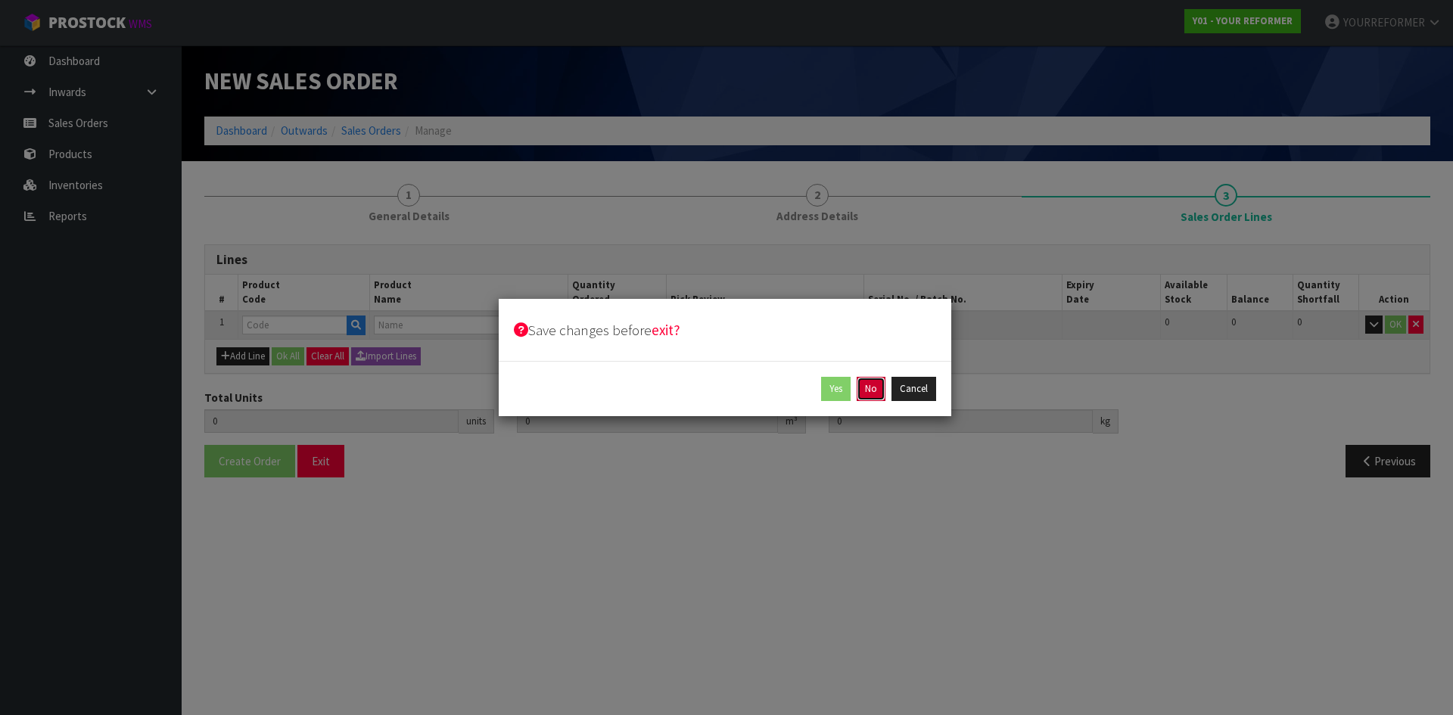
click at [875, 394] on button "No" at bounding box center [871, 389] width 29 height 24
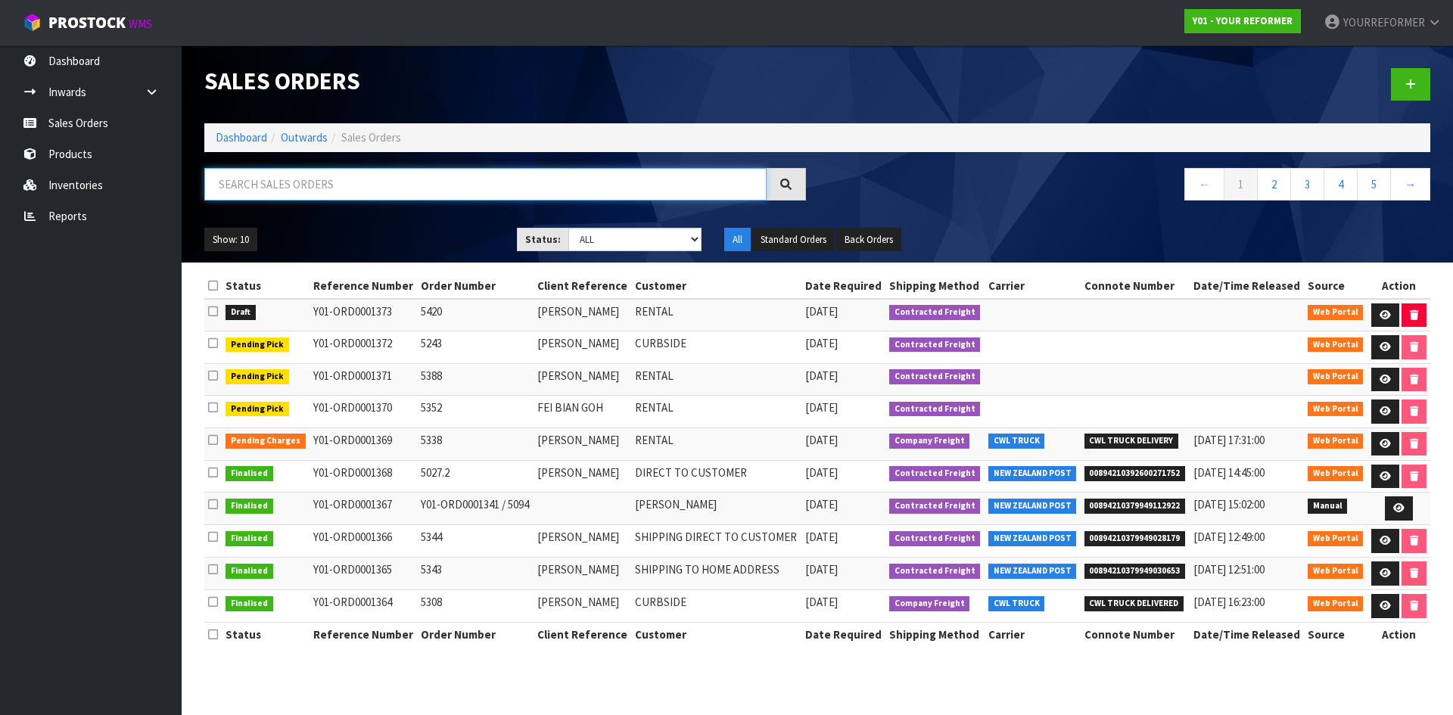
click at [339, 183] on input "text" at bounding box center [485, 184] width 562 height 33
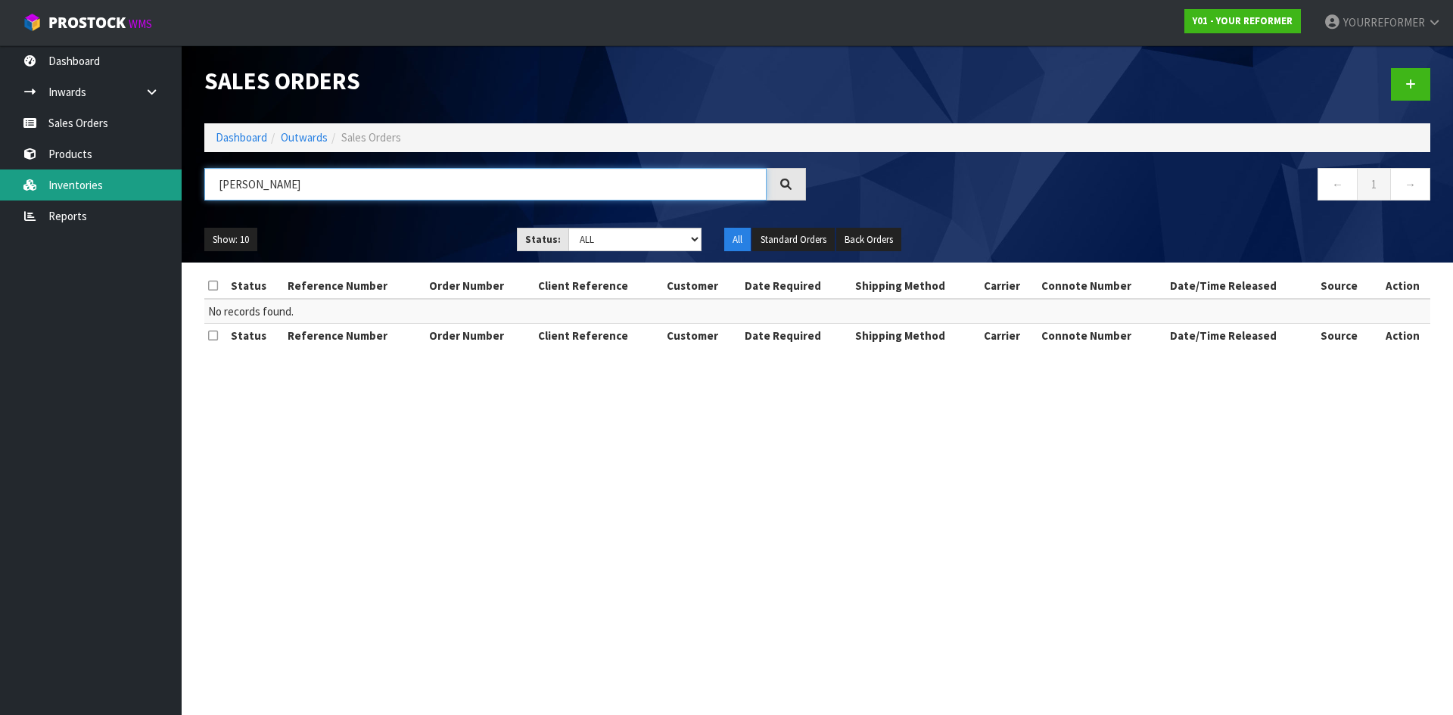
drag, startPoint x: 341, startPoint y: 181, endPoint x: 86, endPoint y: 182, distance: 255.8
click at [48, 179] on body "Toggle navigation ProStock WMS Y01 - YOUR REFORMER YOURREFORMER Logout Dashboar…" at bounding box center [726, 357] width 1453 height 715
paste input "ate Gardien"
type input "[PERSON_NAME]"
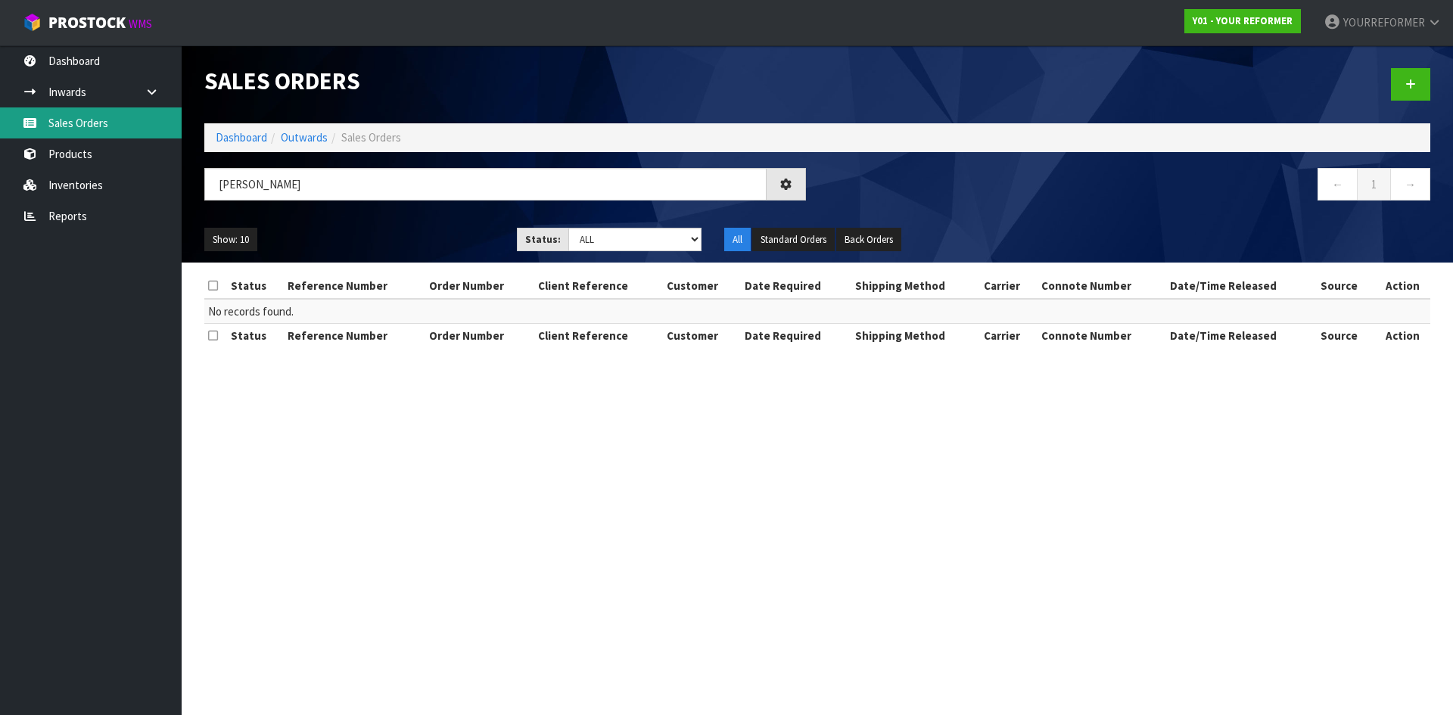
click at [95, 111] on link "Sales Orders" at bounding box center [91, 122] width 182 height 31
click at [309, 182] on input "[PERSON_NAME]" at bounding box center [485, 184] width 562 height 33
